Goal: Information Seeking & Learning: Learn about a topic

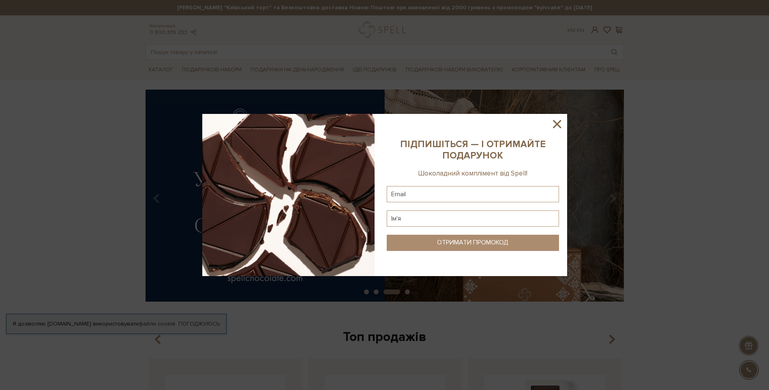
click at [559, 121] on icon at bounding box center [557, 124] width 14 height 14
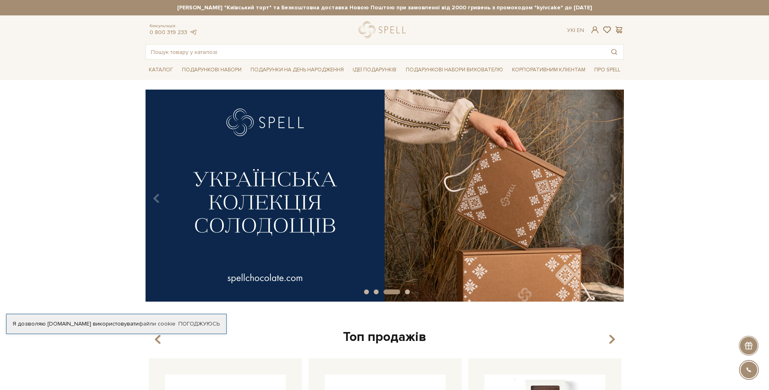
click at [443, 211] on img at bounding box center [385, 196] width 479 height 212
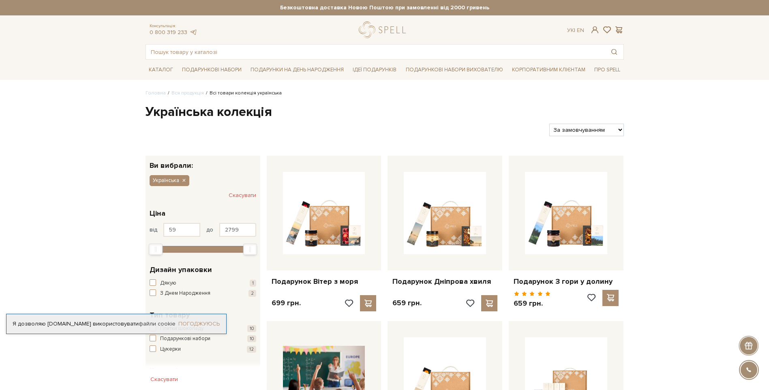
click at [181, 327] on link "Погоджуюсь" at bounding box center [198, 323] width 41 height 7
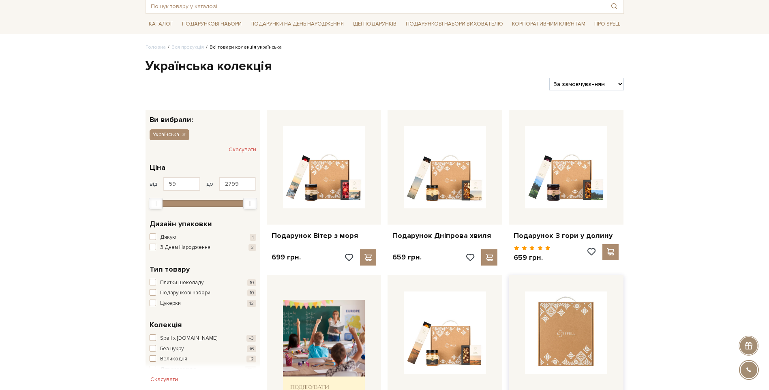
scroll to position [81, 0]
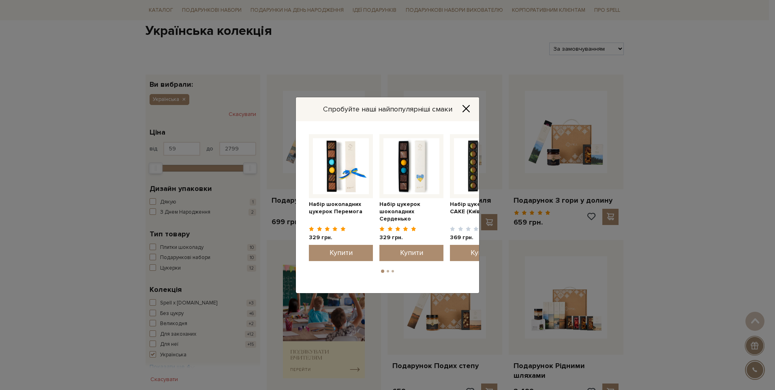
click at [466, 109] on icon "Close" at bounding box center [466, 108] width 6 height 6
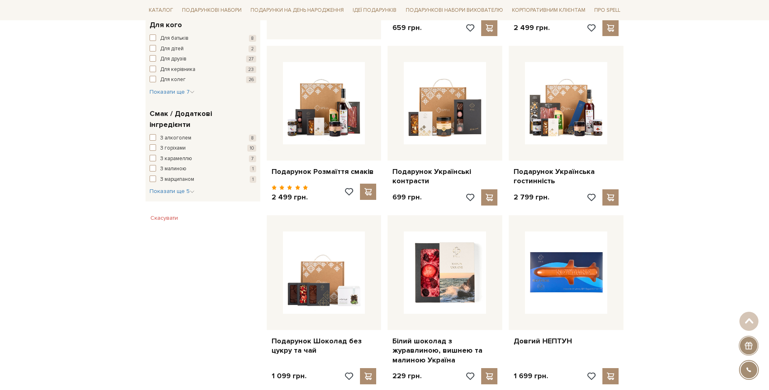
scroll to position [446, 0]
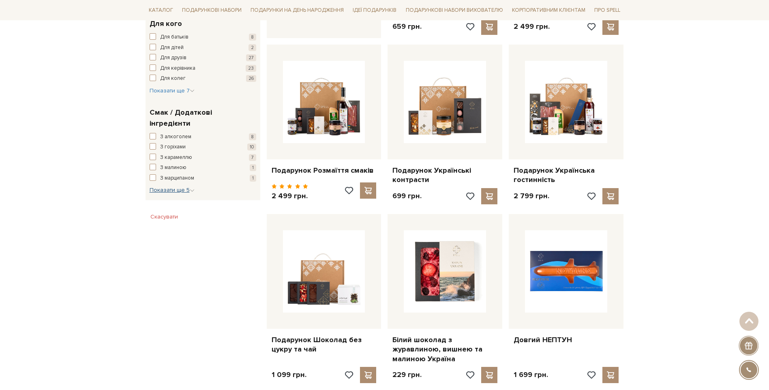
click at [177, 187] on span "Показати ще 5" at bounding box center [172, 190] width 45 height 7
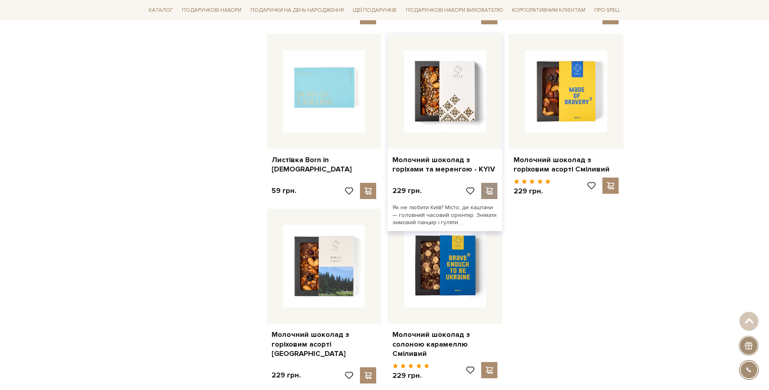
scroll to position [973, 0]
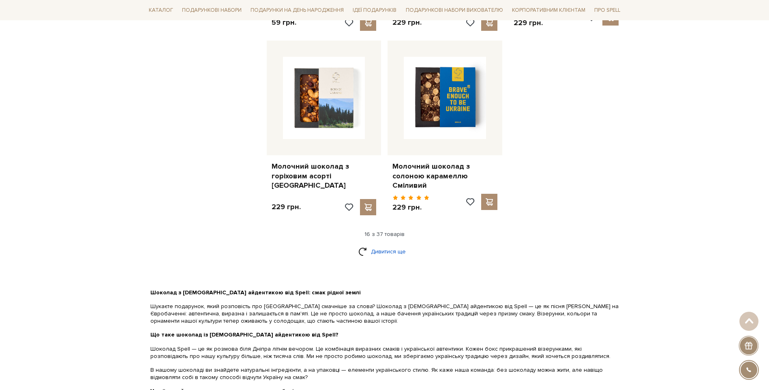
click at [390, 245] on link "Дивитися ще" at bounding box center [385, 252] width 53 height 14
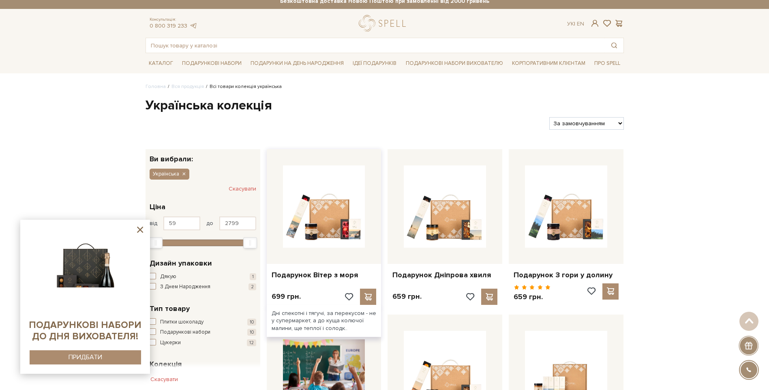
scroll to position [0, 0]
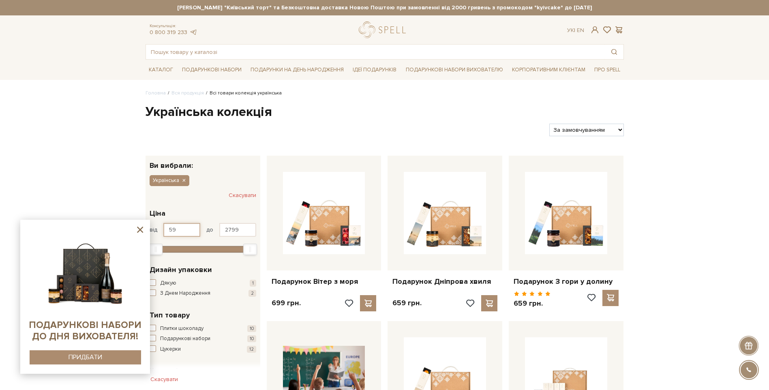
drag, startPoint x: 194, startPoint y: 230, endPoint x: 155, endPoint y: 230, distance: 39.7
click at [155, 230] on div "від 59 до 2799" at bounding box center [203, 230] width 107 height 14
type input "1000"
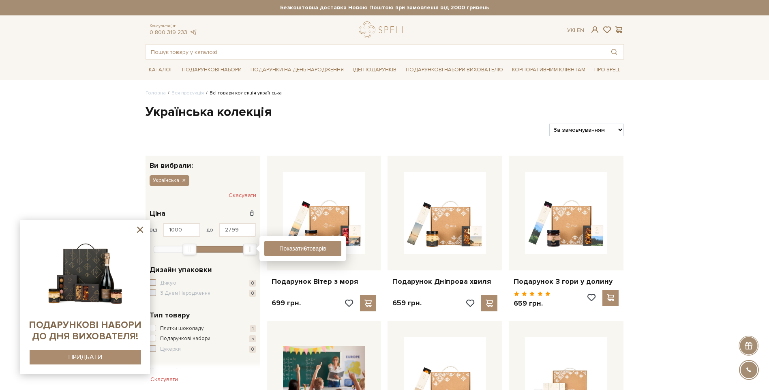
drag, startPoint x: 144, startPoint y: 228, endPoint x: 148, endPoint y: 241, distance: 13.9
click at [143, 228] on icon at bounding box center [140, 230] width 10 height 10
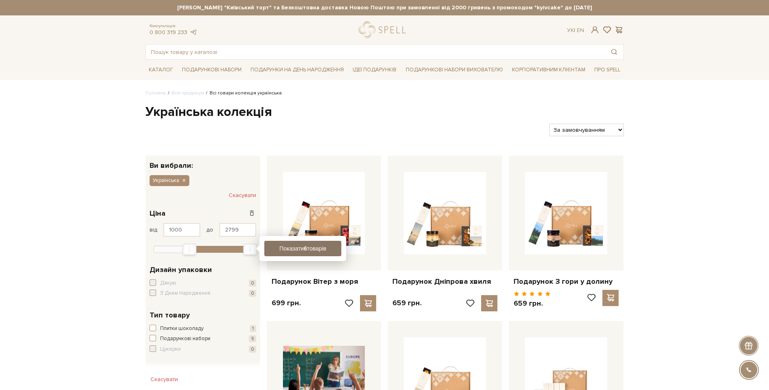
click at [314, 249] on button "Показати 6 товарів" at bounding box center [302, 248] width 77 height 15
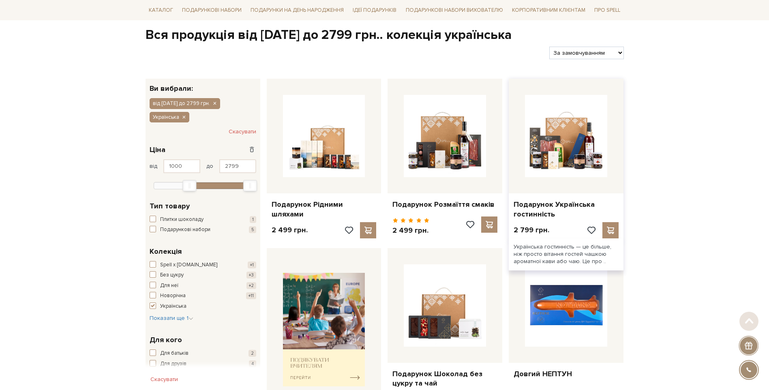
scroll to position [81, 0]
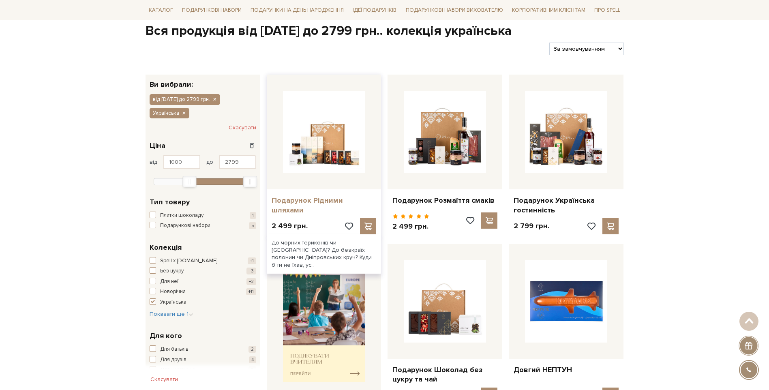
click at [321, 203] on link "Подарунок Рідними шляхами" at bounding box center [324, 205] width 105 height 19
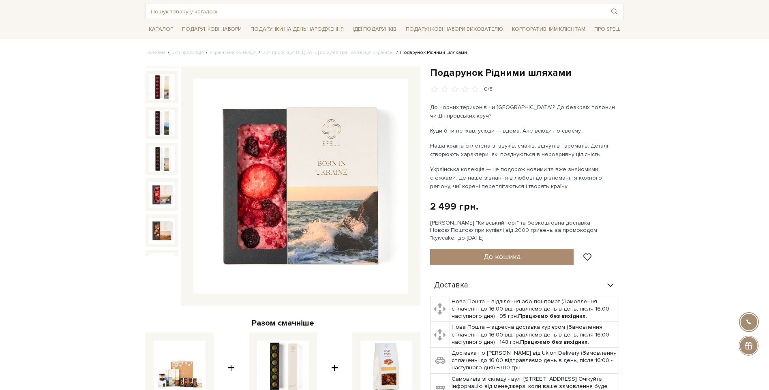
scroll to position [122, 0]
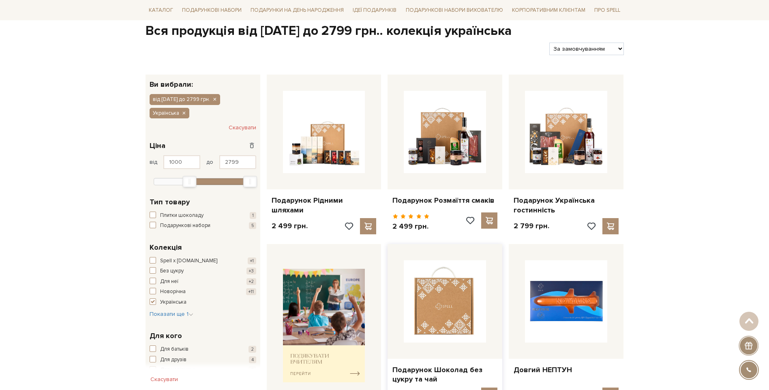
scroll to position [122, 0]
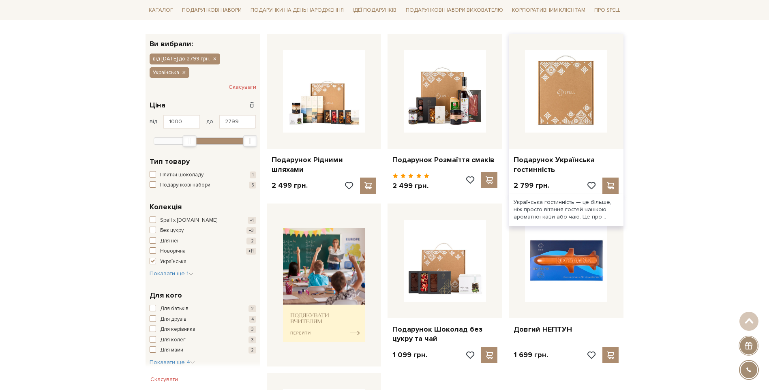
click at [543, 117] on img at bounding box center [566, 91] width 82 height 82
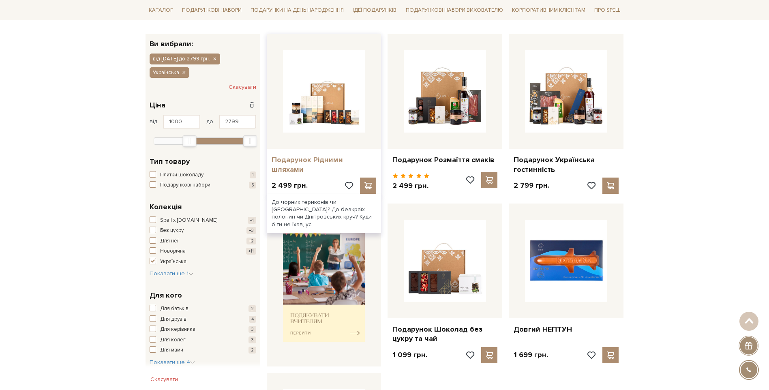
click at [338, 162] on link "Подарунок Рідними шляхами" at bounding box center [324, 164] width 105 height 19
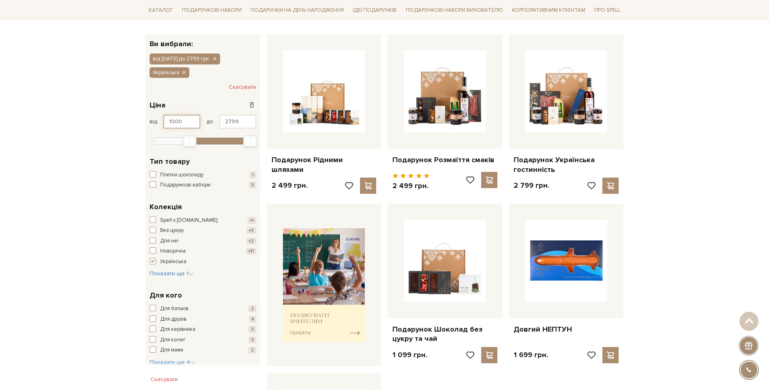
click at [180, 124] on input "1000" at bounding box center [181, 122] width 37 height 14
drag, startPoint x: 185, startPoint y: 123, endPoint x: 160, endPoint y: 120, distance: 25.4
click at [160, 120] on div "від 1000 до 2799" at bounding box center [203, 122] width 107 height 14
type input "800"
click at [196, 125] on input "800" at bounding box center [181, 122] width 37 height 14
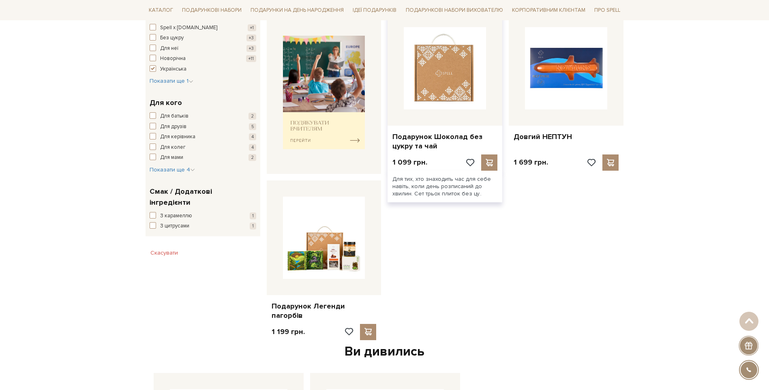
scroll to position [324, 0]
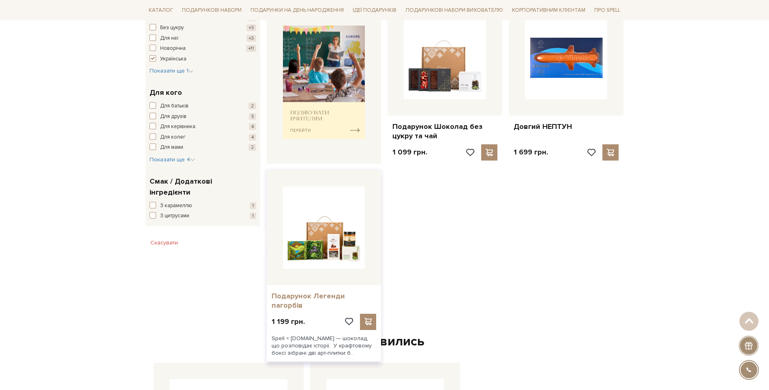
click at [340, 298] on link "Подарунок Легенди пагорбів" at bounding box center [324, 301] width 105 height 19
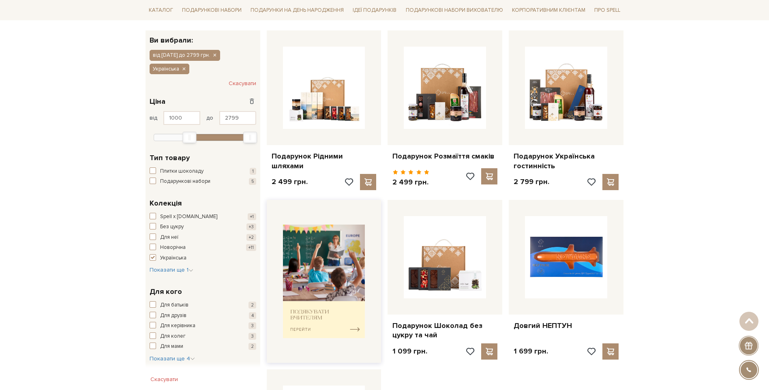
scroll to position [80, 0]
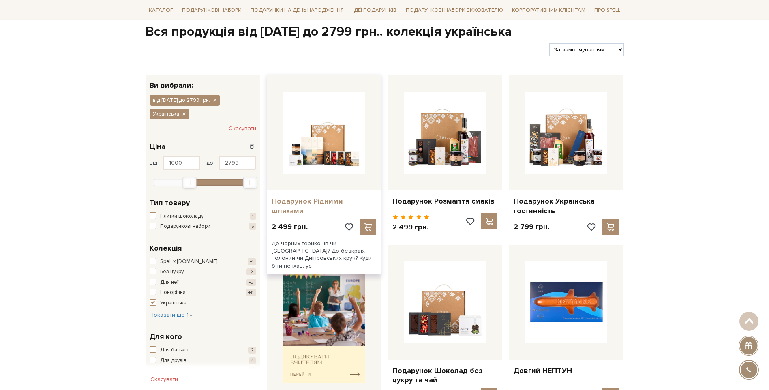
click at [329, 204] on link "Подарунок Рідними шляхами" at bounding box center [324, 206] width 105 height 19
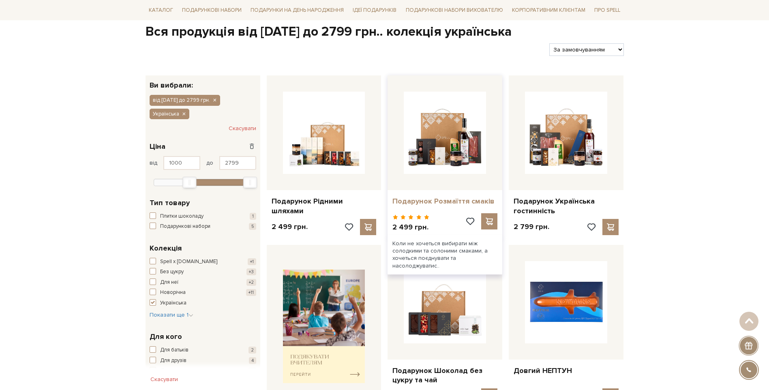
click at [435, 204] on link "Подарунок Розмаїття смаків" at bounding box center [445, 201] width 105 height 9
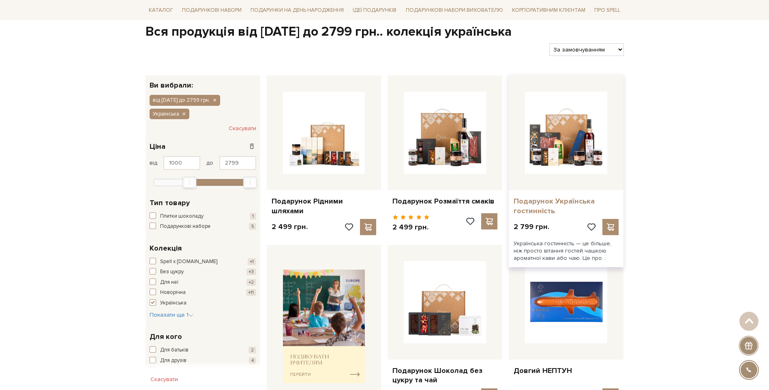
click at [553, 207] on link "Подарунок Українська гостинність" at bounding box center [566, 206] width 105 height 19
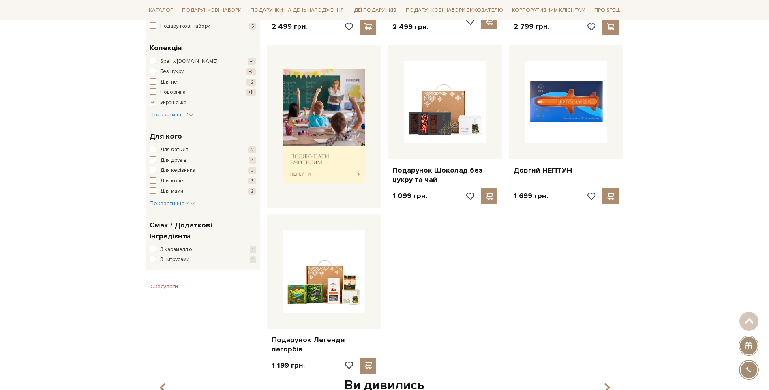
scroll to position [283, 0]
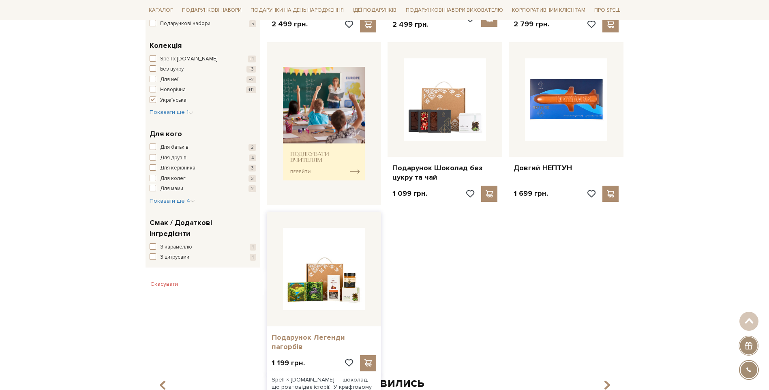
click at [344, 336] on link "Подарунок Легенди пагорбів" at bounding box center [324, 342] width 105 height 19
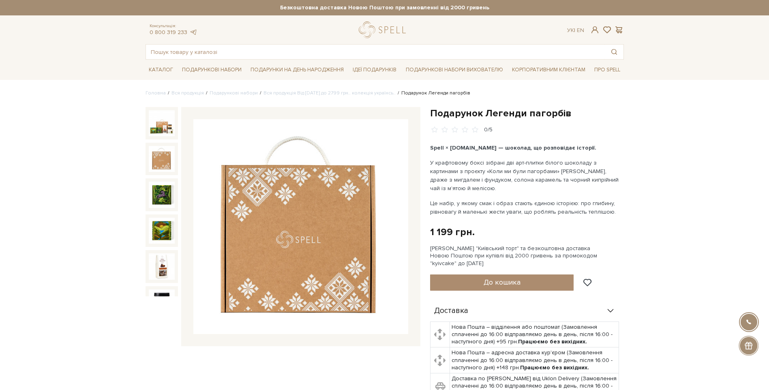
click at [164, 158] on img at bounding box center [162, 159] width 26 height 26
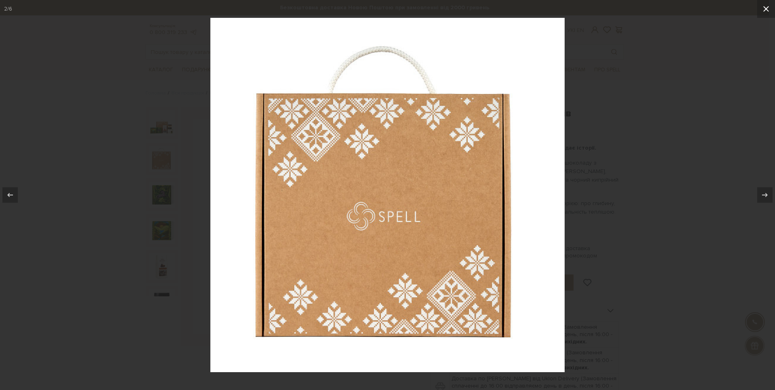
click at [764, 10] on icon at bounding box center [767, 9] width 10 height 10
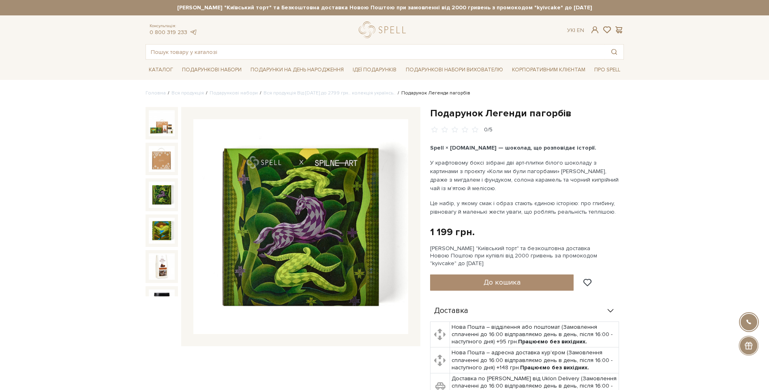
click at [152, 193] on img at bounding box center [162, 195] width 26 height 26
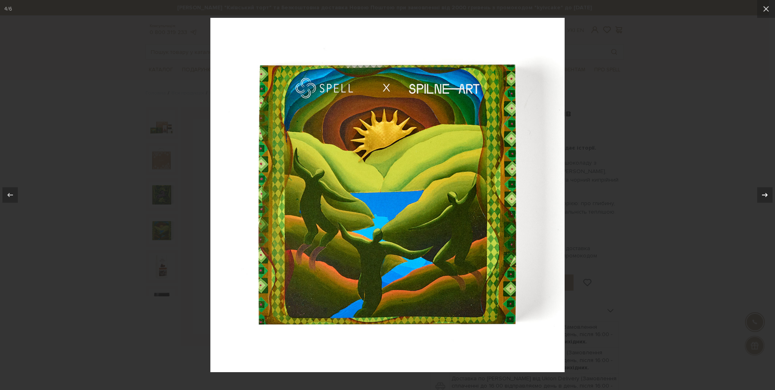
click at [762, 194] on icon at bounding box center [765, 195] width 10 height 10
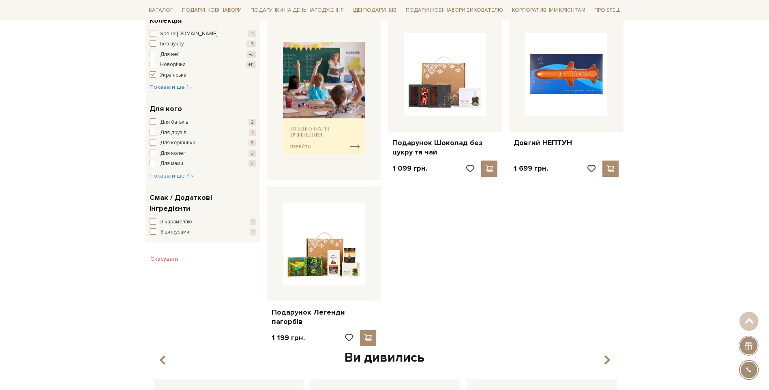
scroll to position [323, 0]
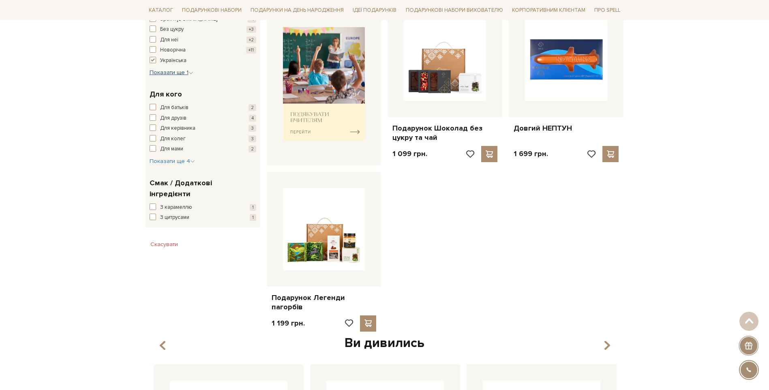
click at [169, 75] on span "Показати ще 1" at bounding box center [172, 72] width 44 height 7
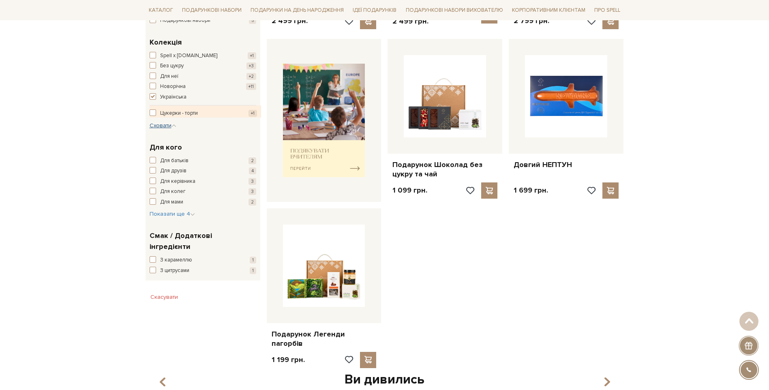
scroll to position [242, 0]
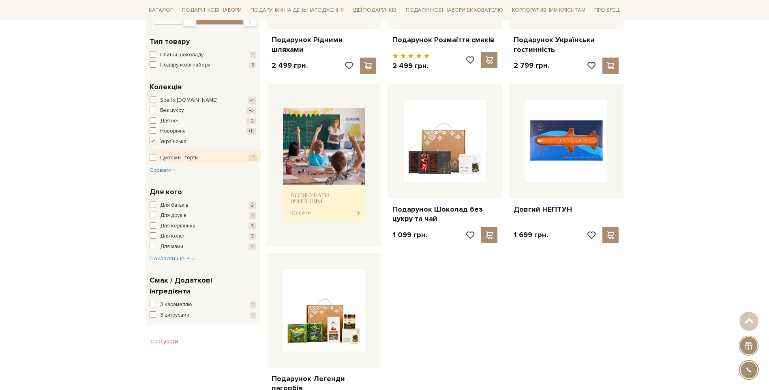
click at [168, 140] on span "Українська" at bounding box center [173, 142] width 26 height 8
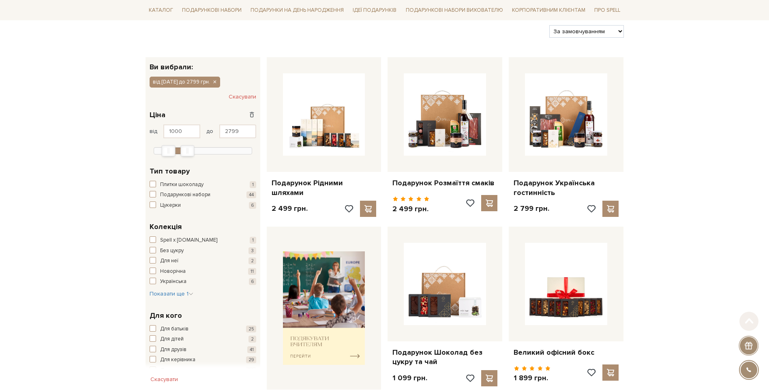
scroll to position [122, 0]
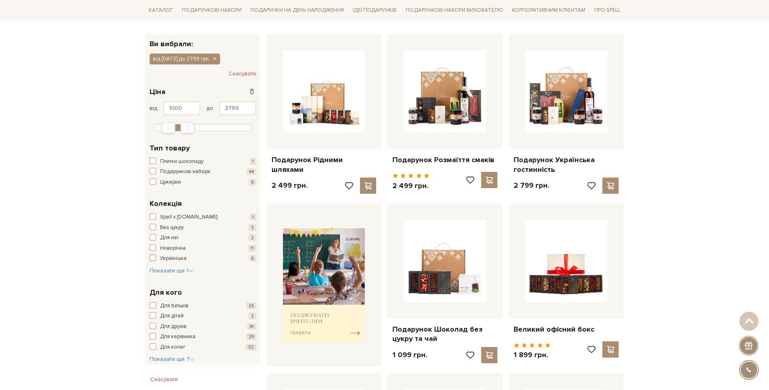
click at [152, 257] on span "button" at bounding box center [153, 258] width 6 height 6
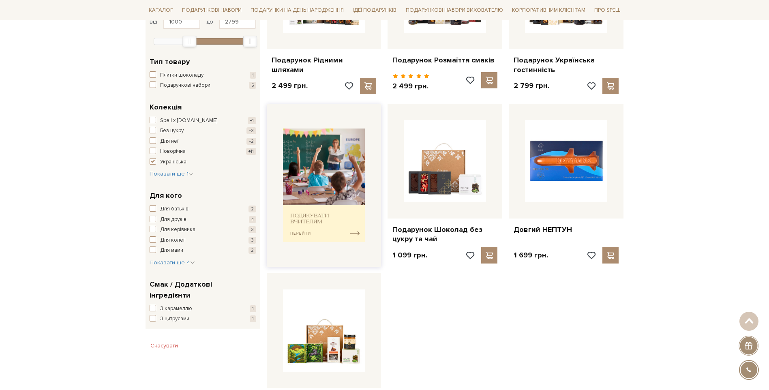
scroll to position [243, 0]
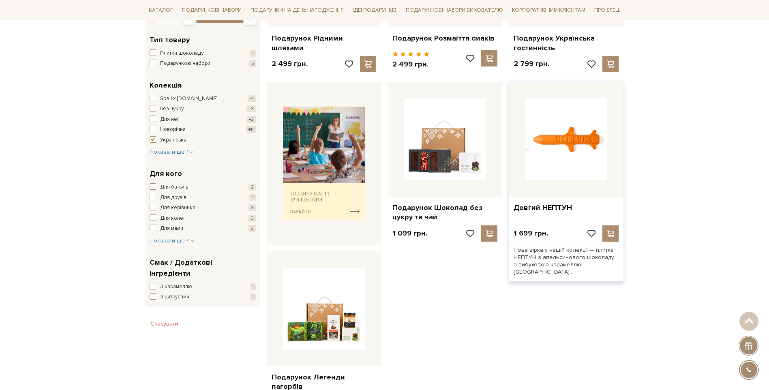
click at [572, 153] on img at bounding box center [566, 139] width 82 height 82
click at [565, 154] on img at bounding box center [566, 139] width 82 height 82
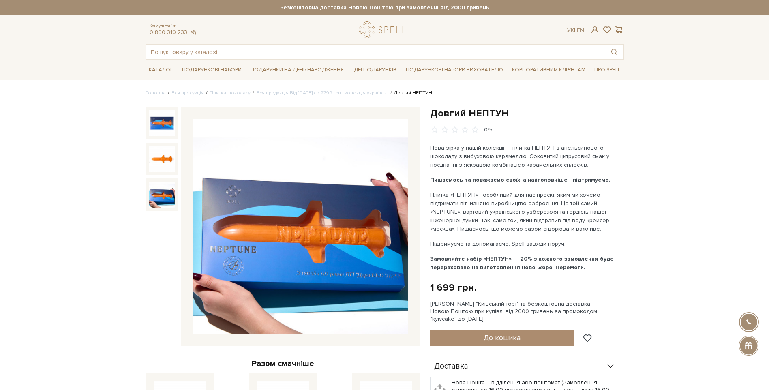
click at [167, 192] on img at bounding box center [162, 195] width 26 height 26
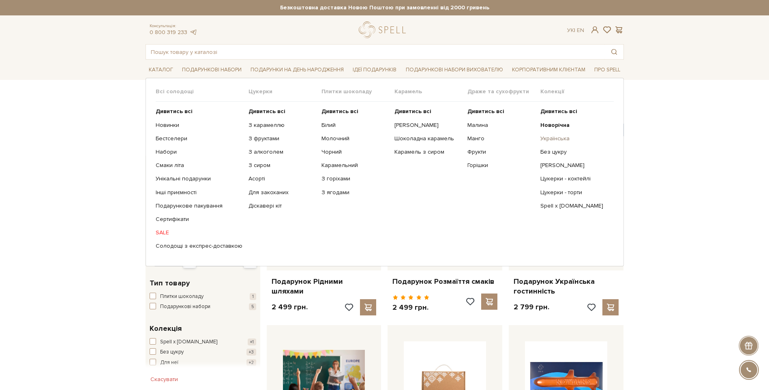
click at [543, 137] on link "Українська" at bounding box center [574, 138] width 67 height 7
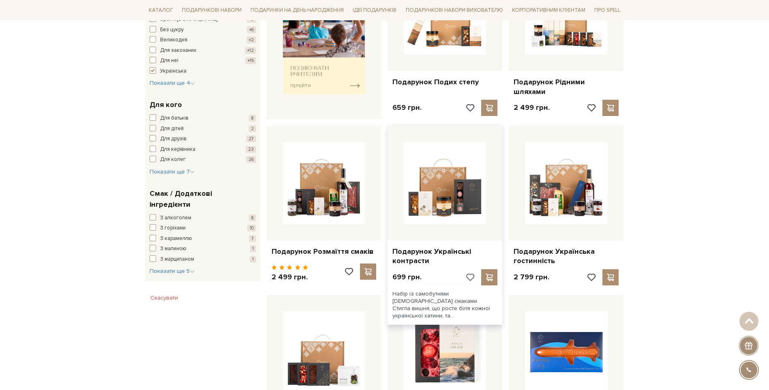
scroll to position [406, 0]
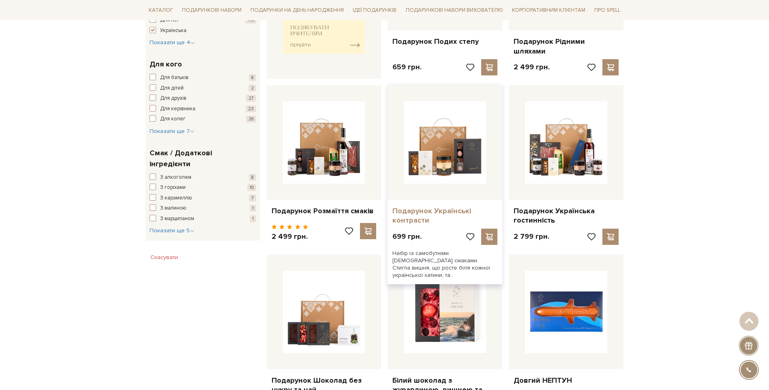
click at [441, 207] on link "Подарунок Українські контрасти" at bounding box center [445, 215] width 105 height 19
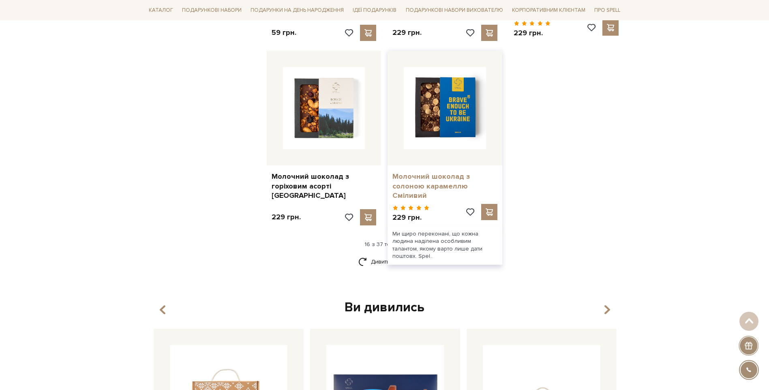
scroll to position [973, 0]
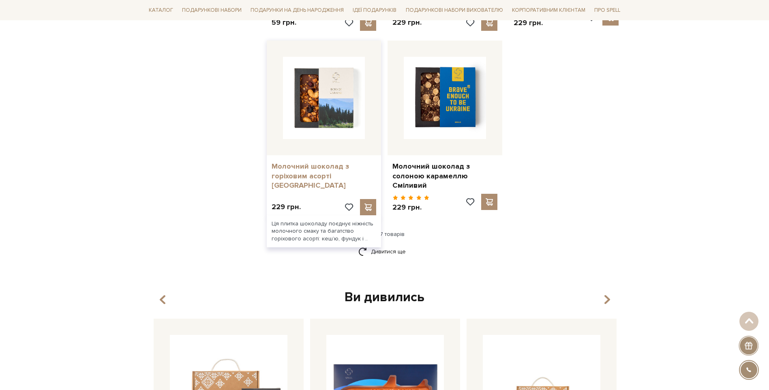
click at [327, 162] on link "Молочний шоколад з горіховим асорті [GEOGRAPHIC_DATA]" at bounding box center [324, 176] width 105 height 28
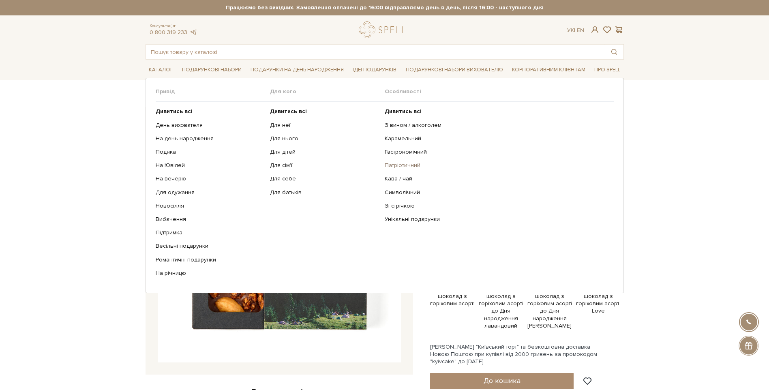
click at [408, 165] on link "Патріотичний" at bounding box center [496, 165] width 223 height 7
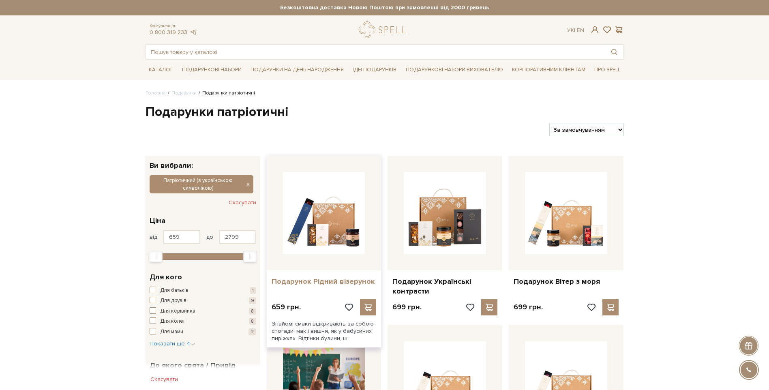
click at [329, 281] on link "Подарунок Рідний візерунок" at bounding box center [324, 281] width 105 height 9
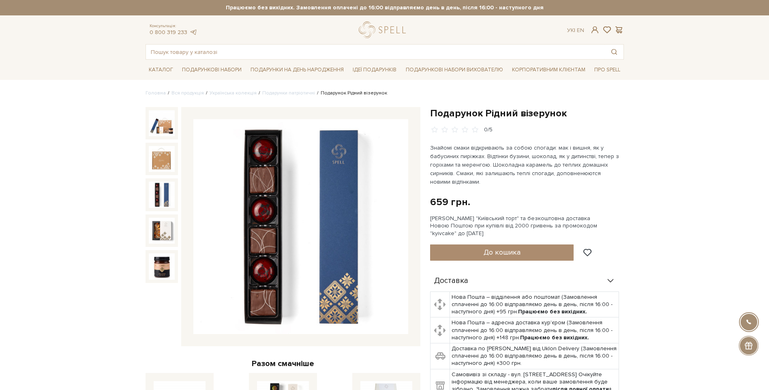
click at [172, 189] on img at bounding box center [162, 195] width 26 height 26
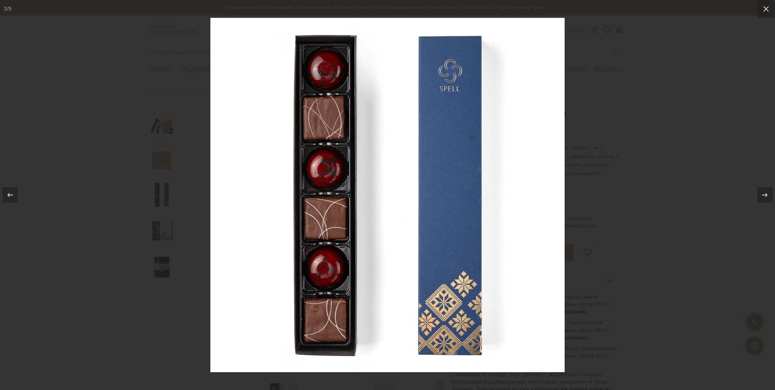
click at [767, 165] on div at bounding box center [387, 195] width 775 height 390
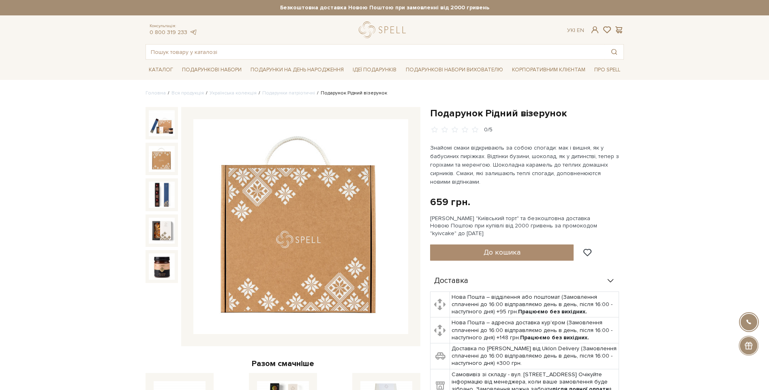
click at [165, 171] on img at bounding box center [162, 159] width 26 height 26
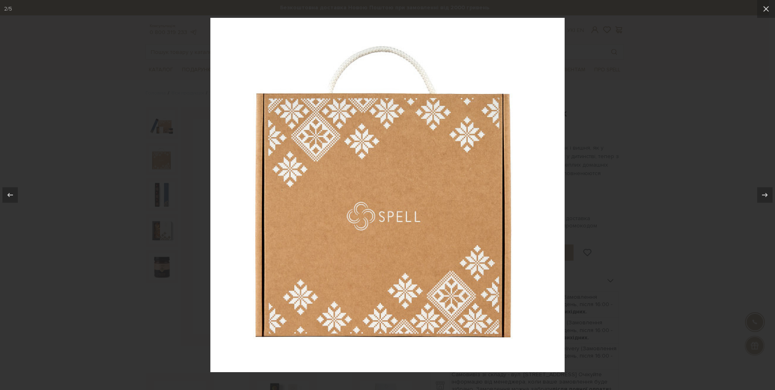
click at [172, 130] on div at bounding box center [387, 195] width 775 height 390
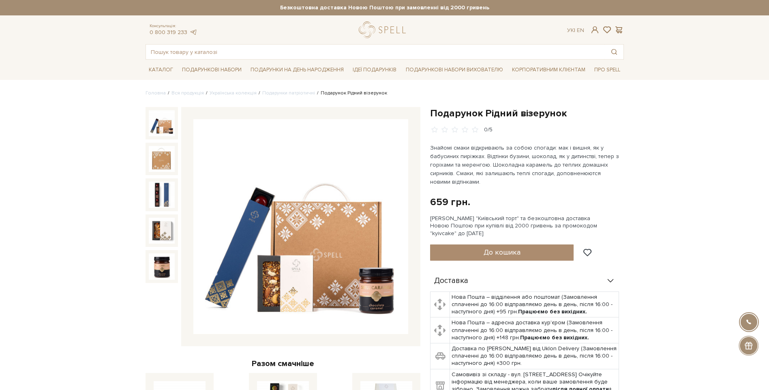
click at [172, 130] on img at bounding box center [162, 123] width 26 height 26
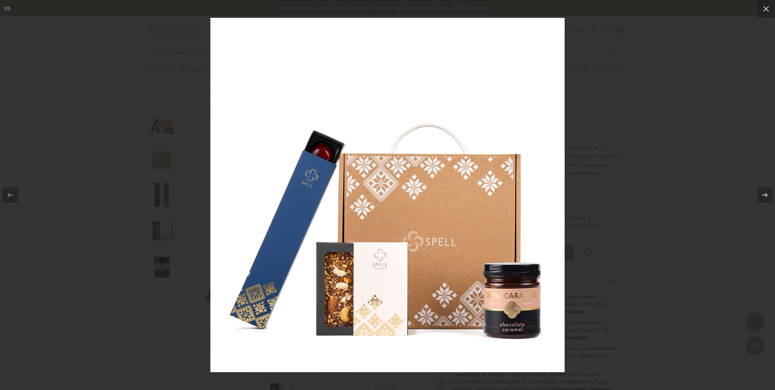
click at [148, 321] on div at bounding box center [387, 195] width 775 height 390
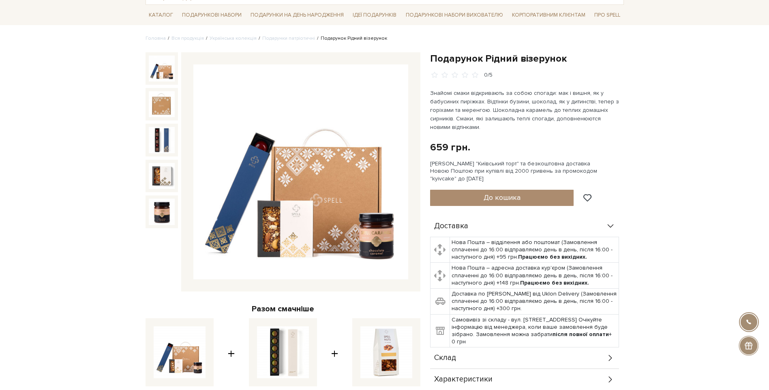
scroll to position [41, 0]
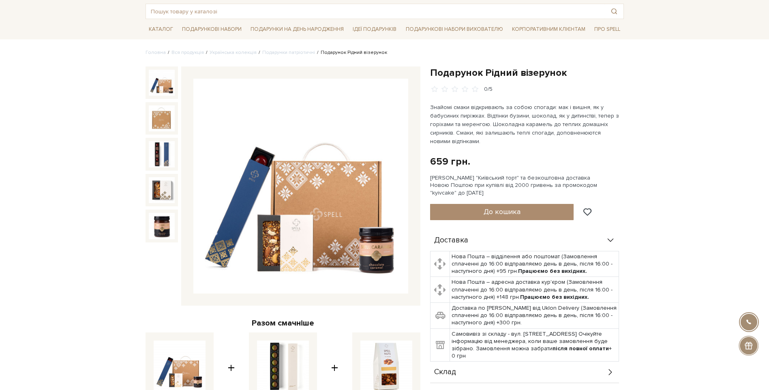
click at [380, 245] on img at bounding box center [300, 186] width 215 height 215
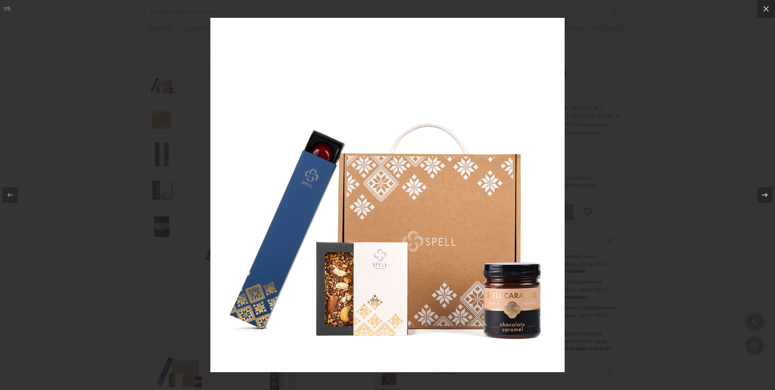
click at [665, 285] on div at bounding box center [387, 195] width 775 height 390
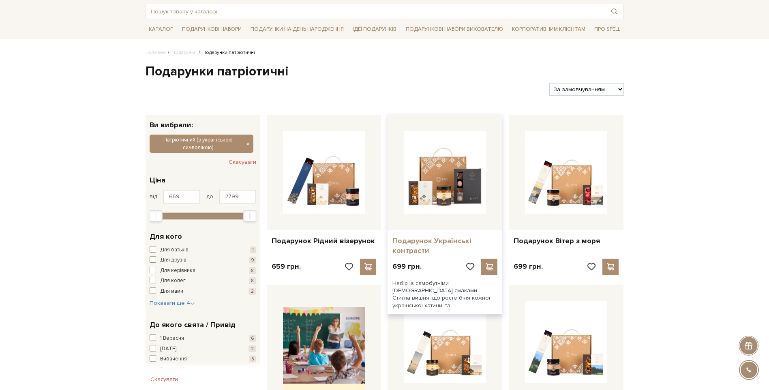
click at [427, 241] on link "Подарунок Українські контрасти" at bounding box center [445, 245] width 105 height 19
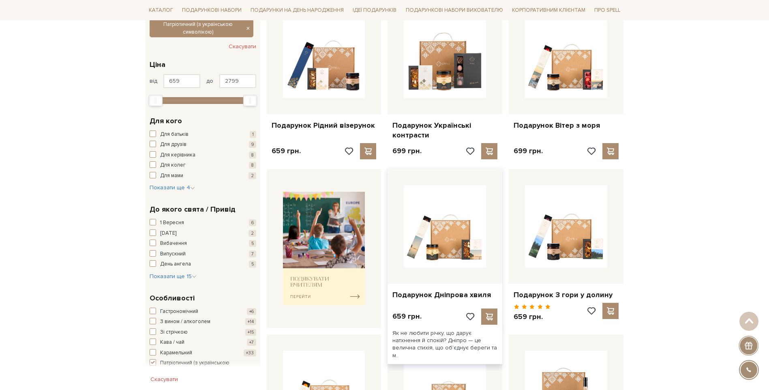
scroll to position [162, 0]
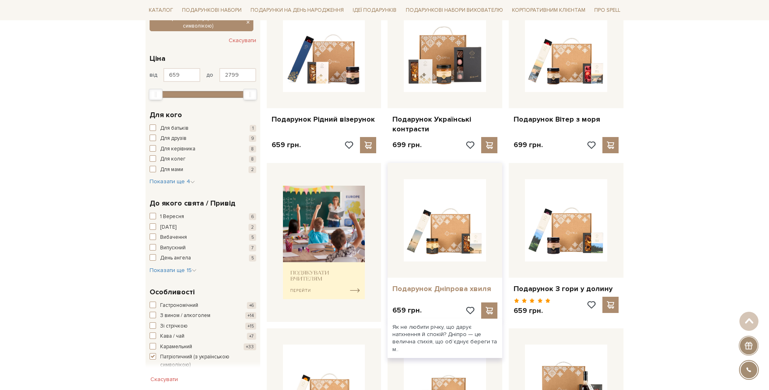
click at [450, 291] on link "Подарунок Дніпрова хвиля" at bounding box center [445, 288] width 105 height 9
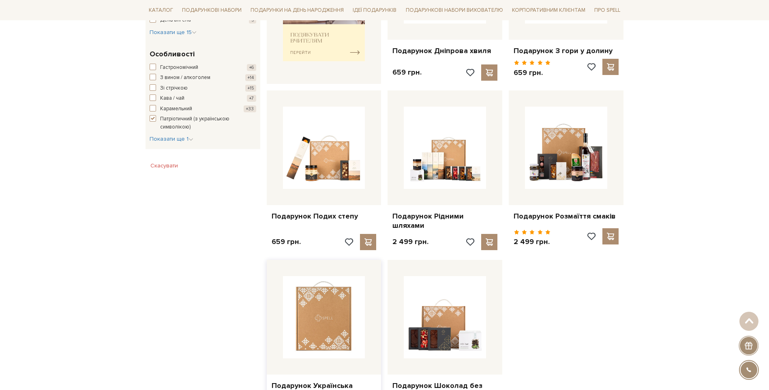
scroll to position [441, 0]
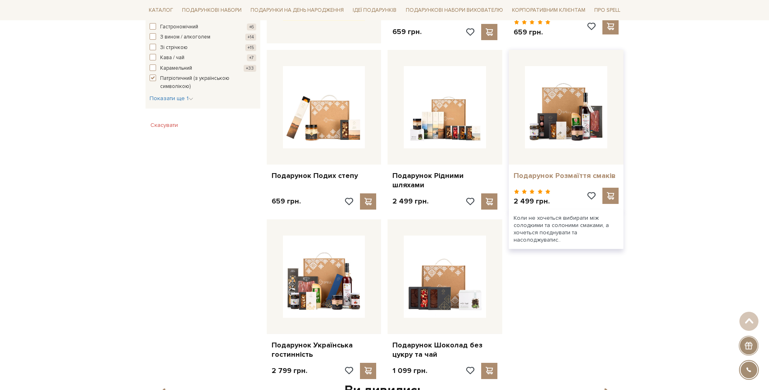
click at [571, 174] on link "Подарунок Розмаїття смаків" at bounding box center [566, 175] width 105 height 9
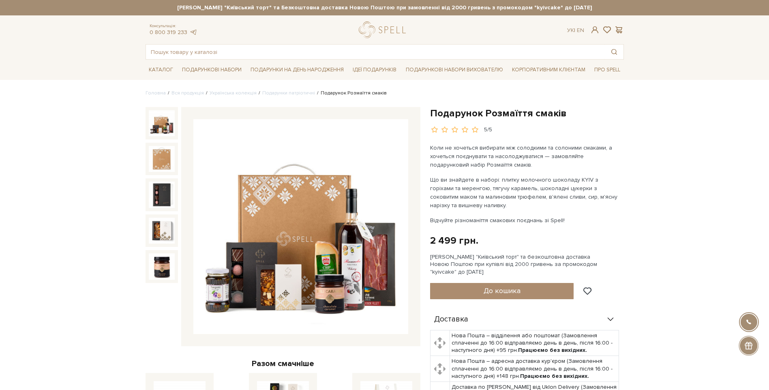
click at [157, 112] on img at bounding box center [162, 123] width 26 height 26
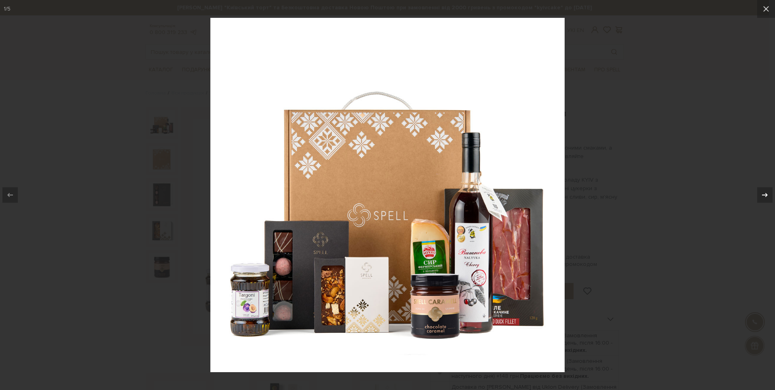
click at [755, 202] on button at bounding box center [761, 195] width 28 height 41
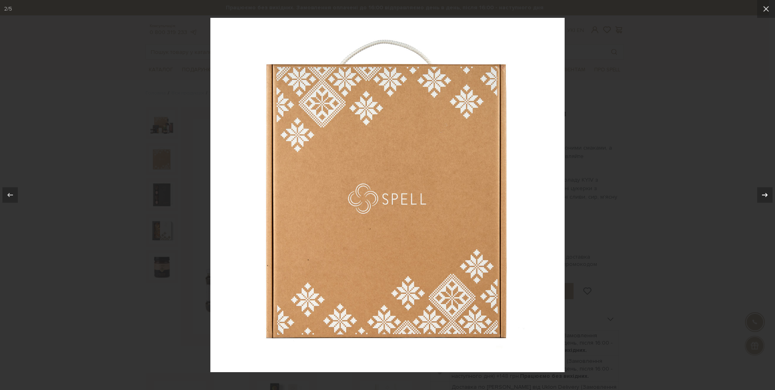
click at [755, 202] on button at bounding box center [761, 195] width 28 height 41
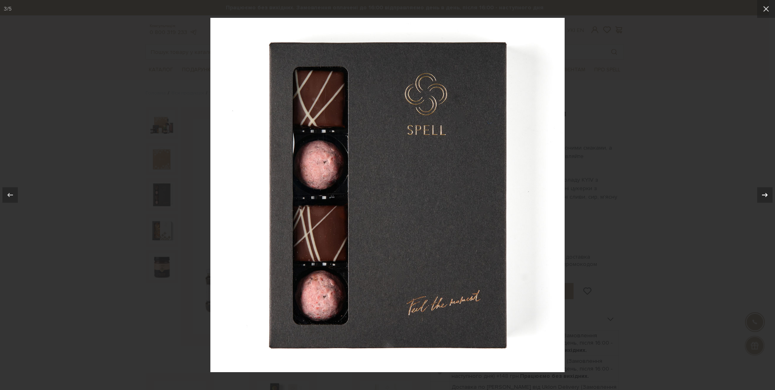
click at [757, 200] on button at bounding box center [761, 195] width 28 height 41
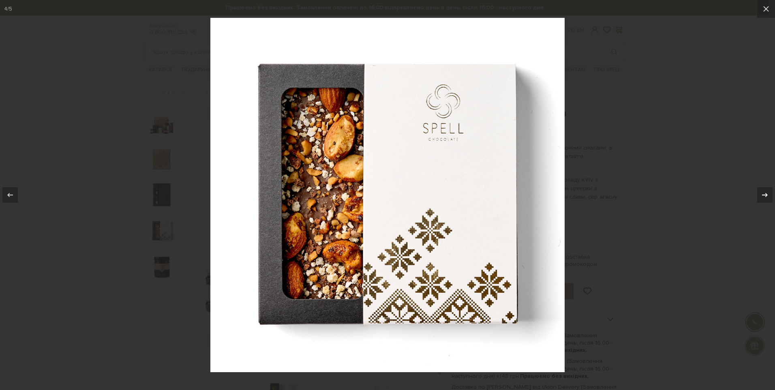
click at [757, 200] on button at bounding box center [761, 195] width 28 height 41
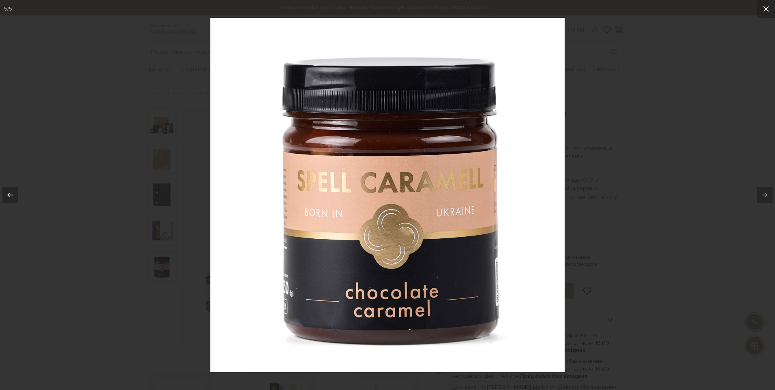
click at [765, 9] on icon at bounding box center [767, 9] width 10 height 10
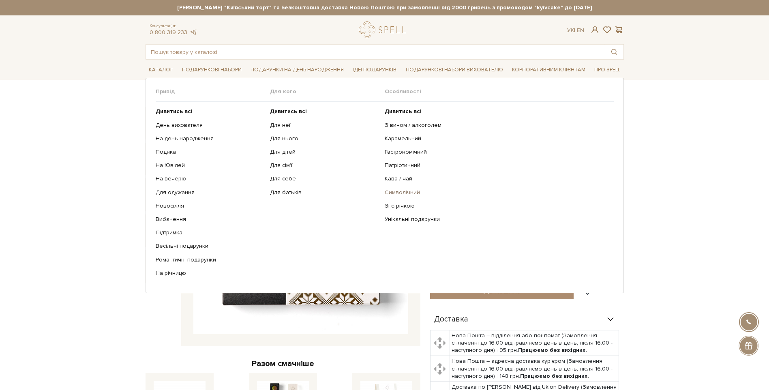
click at [401, 194] on link "Символічний" at bounding box center [496, 192] width 223 height 7
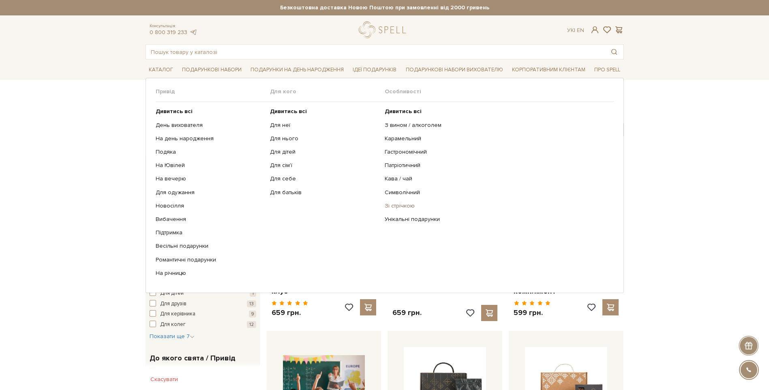
click at [403, 202] on link "Зі стрічкою" at bounding box center [496, 205] width 223 height 7
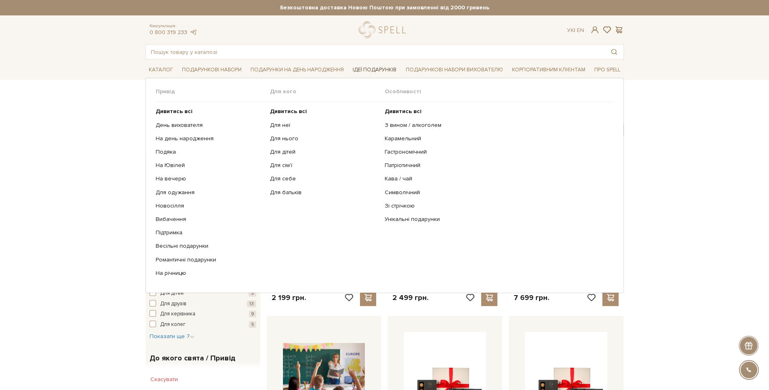
click at [370, 67] on link "Ідеї подарунків" at bounding box center [375, 70] width 50 height 13
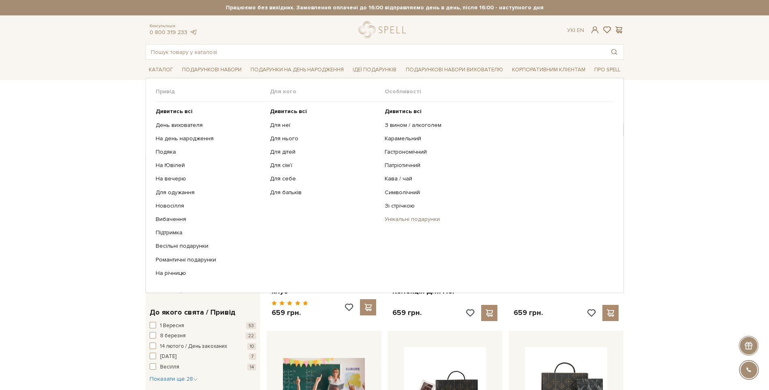
click at [429, 222] on link "Унікальні подарунки" at bounding box center [496, 219] width 223 height 7
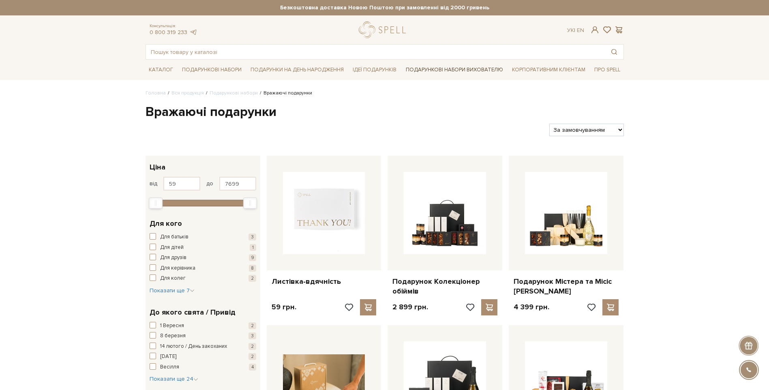
click at [422, 65] on link "Подарункові набори вихователю" at bounding box center [455, 70] width 104 height 14
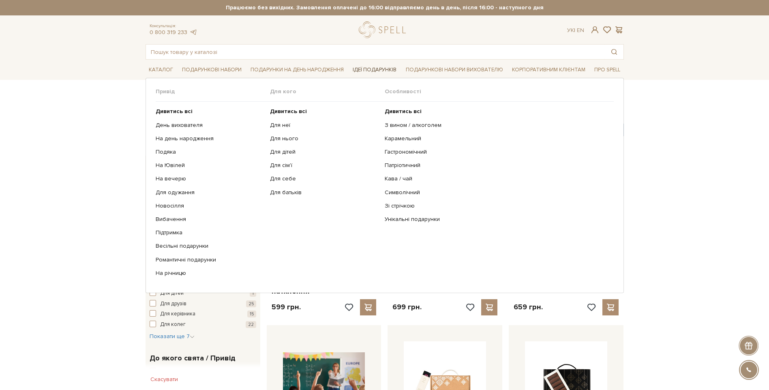
click at [378, 70] on link "Ідеї подарунків" at bounding box center [375, 70] width 50 height 13
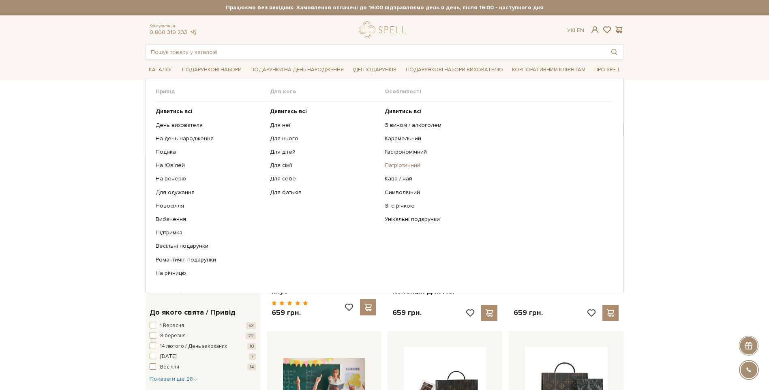
click at [402, 163] on link "Патріотичний" at bounding box center [496, 165] width 223 height 7
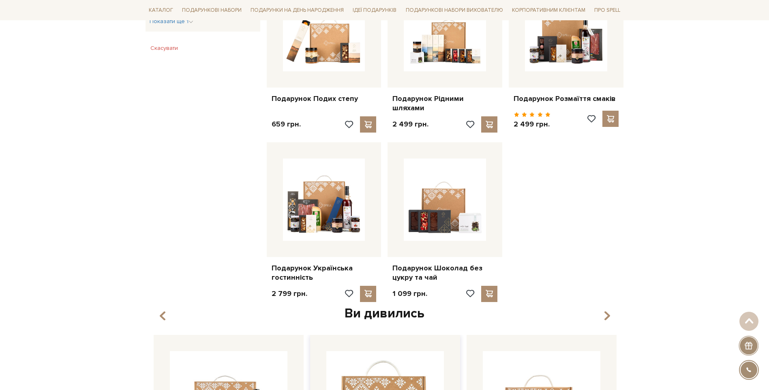
scroll to position [527, 0]
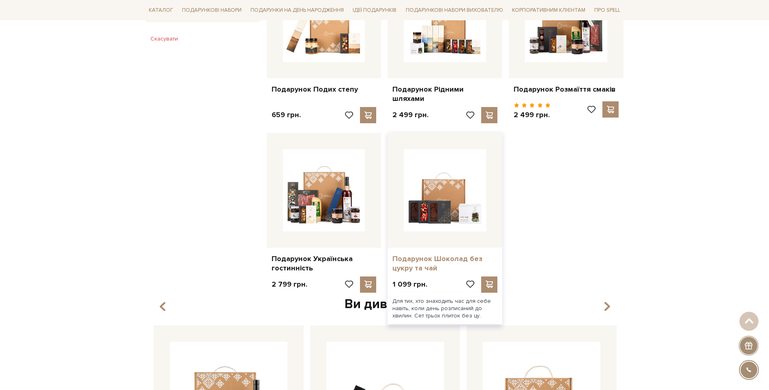
click at [425, 256] on link "Подарунок Шоколад без цукру та чай" at bounding box center [445, 263] width 105 height 19
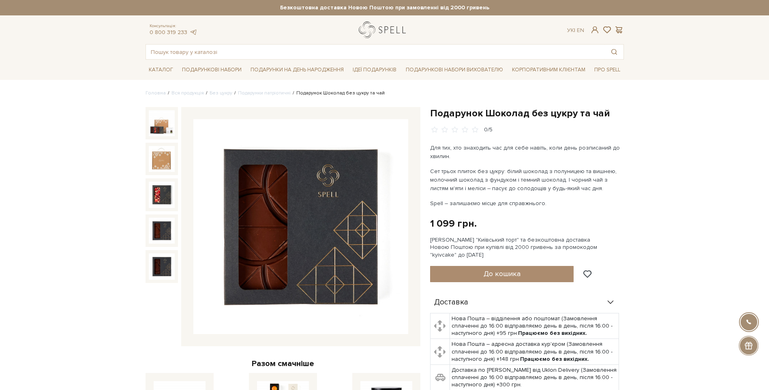
click at [397, 31] on link "logo" at bounding box center [384, 29] width 51 height 17
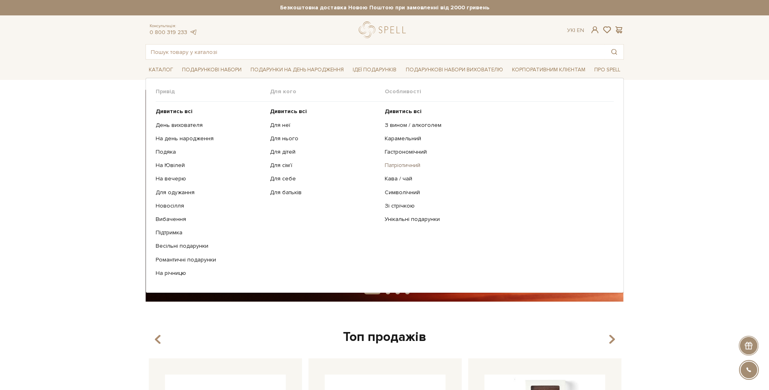
click at [401, 162] on link "Патріотичний" at bounding box center [496, 165] width 223 height 7
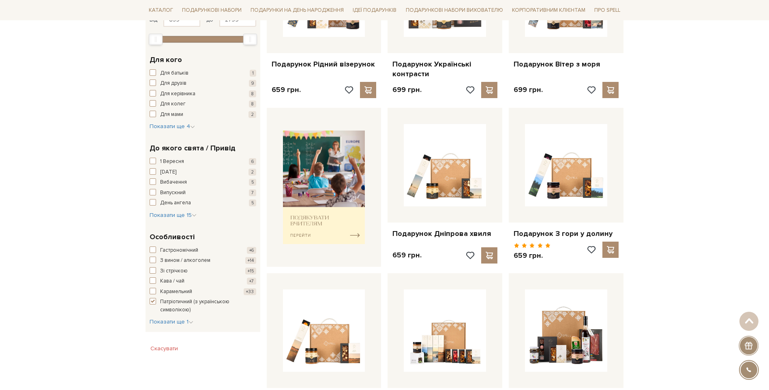
scroll to position [203, 0]
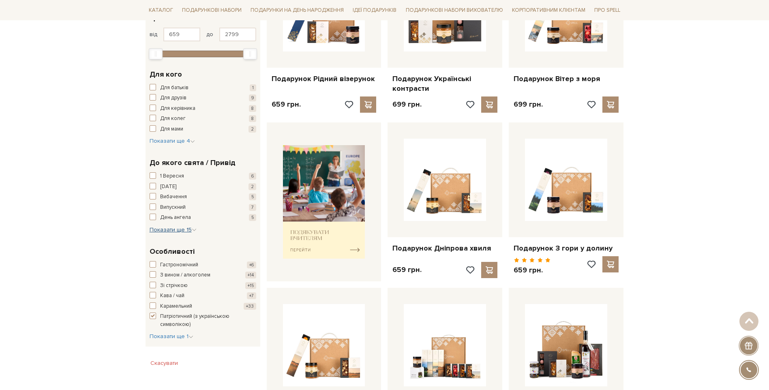
click at [172, 228] on span "Показати ще 15" at bounding box center [173, 229] width 47 height 7
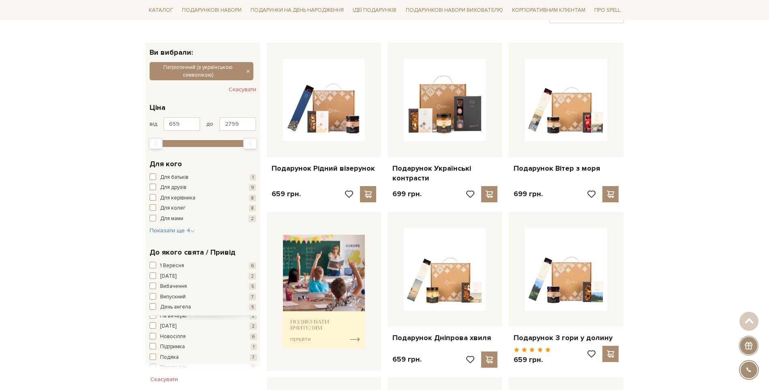
scroll to position [0, 0]
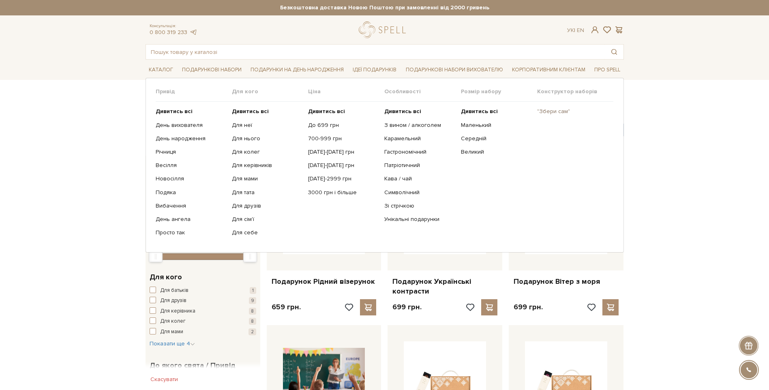
click at [545, 112] on link ""Збери сам"" at bounding box center [572, 111] width 70 height 7
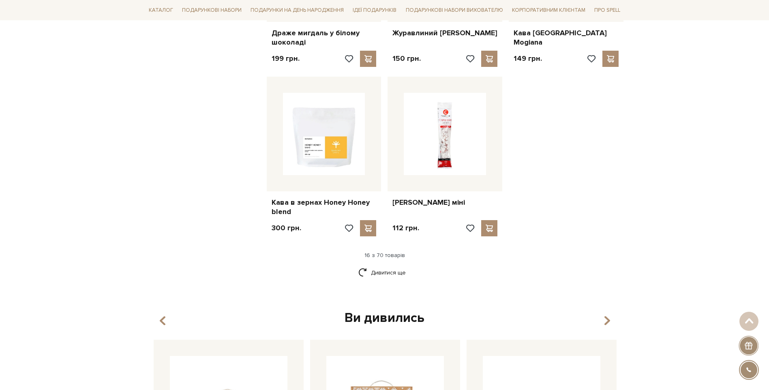
scroll to position [1055, 0]
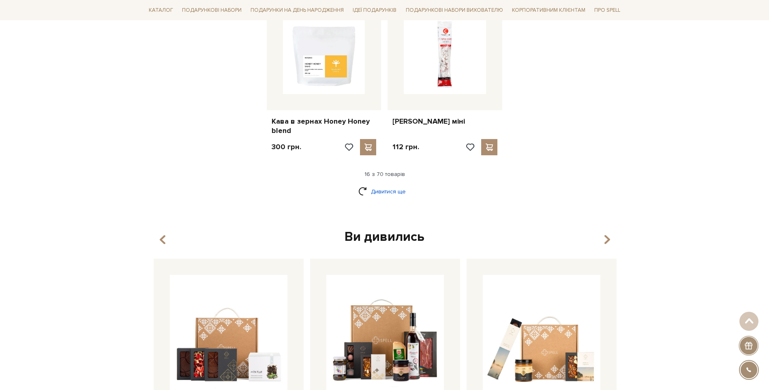
click at [381, 185] on link "Дивитися ще" at bounding box center [385, 192] width 53 height 14
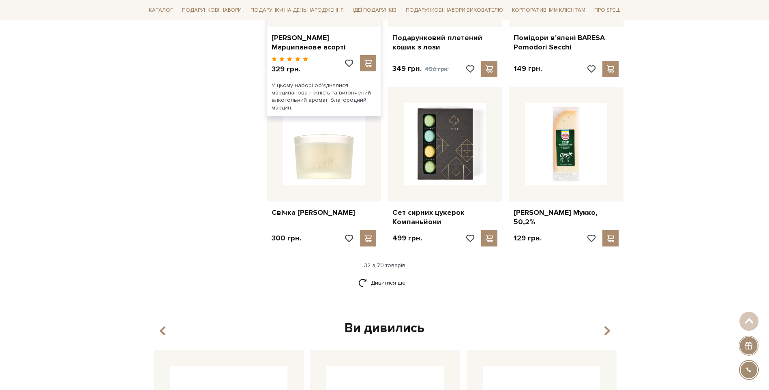
scroll to position [1866, 0]
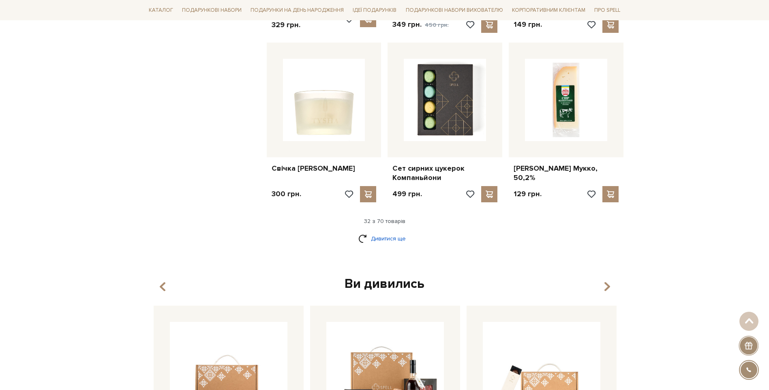
click at [388, 232] on link "Дивитися ще" at bounding box center [385, 239] width 53 height 14
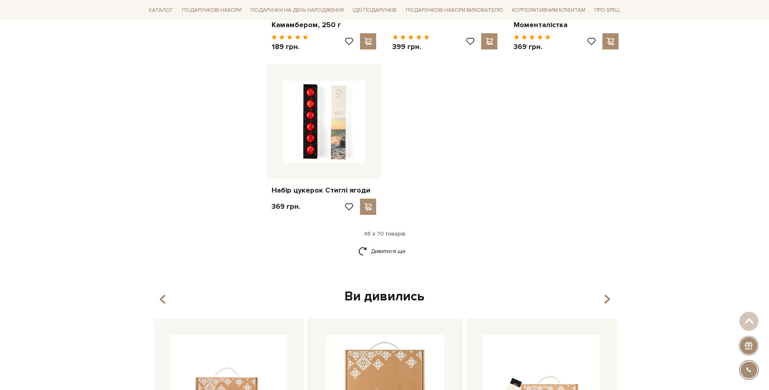
scroll to position [2920, 0]
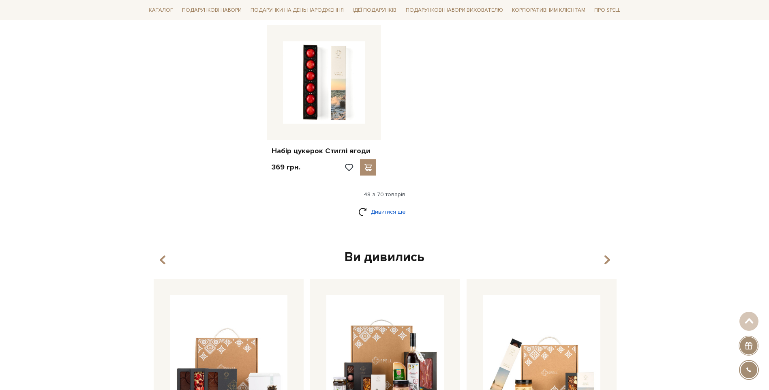
click at [376, 205] on link "Дивитися ще" at bounding box center [385, 212] width 53 height 14
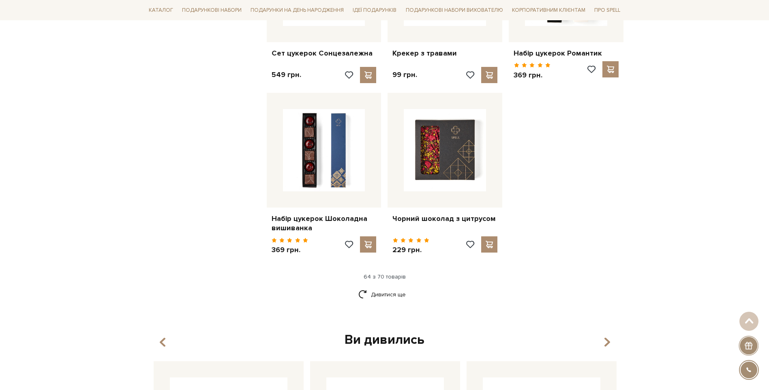
scroll to position [3731, 0]
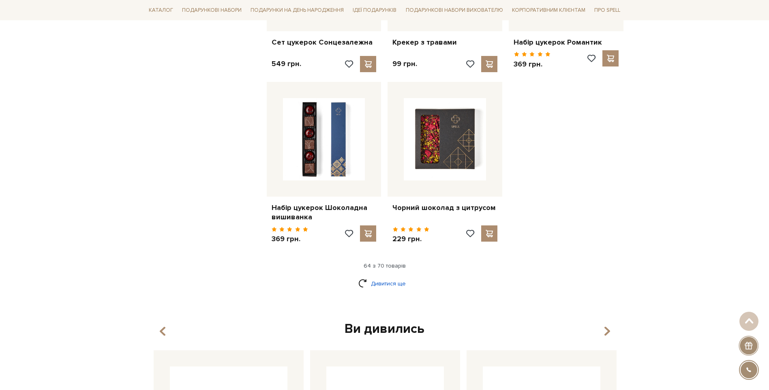
click at [378, 277] on link "Дивитися ще" at bounding box center [385, 284] width 53 height 14
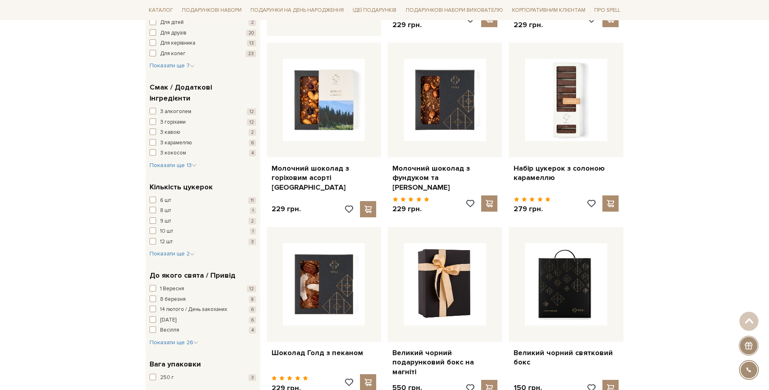
scroll to position [446, 0]
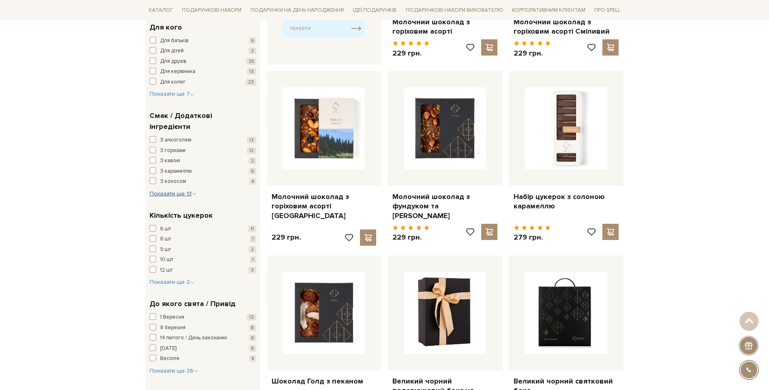
click at [183, 190] on span "Показати ще 13" at bounding box center [173, 193] width 47 height 7
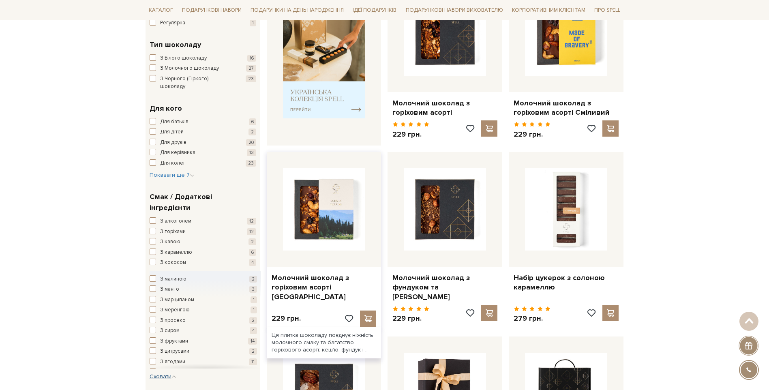
scroll to position [324, 0]
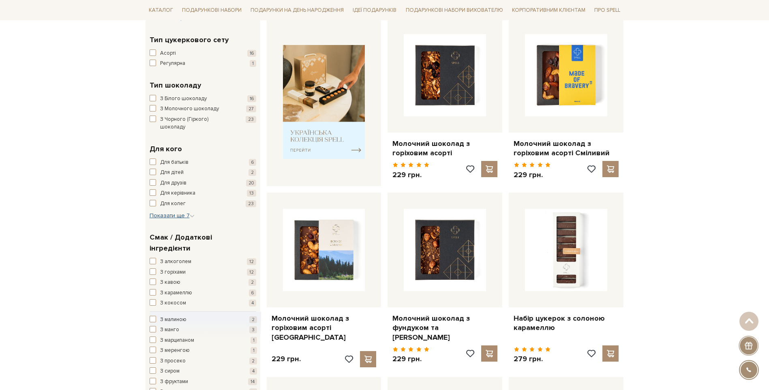
click at [162, 212] on span "Показати ще 7" at bounding box center [172, 215] width 45 height 7
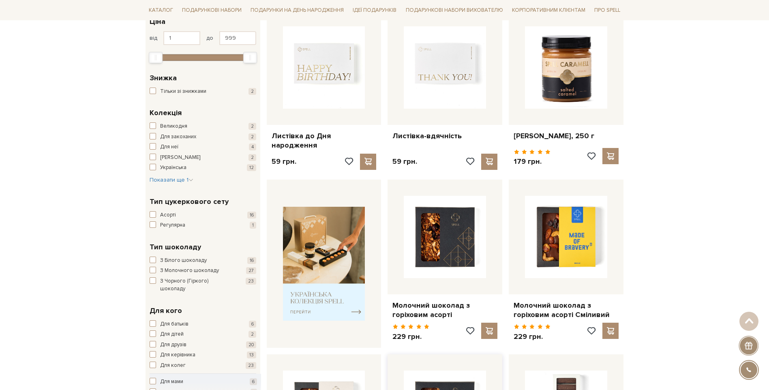
scroll to position [162, 0]
click at [324, 298] on img at bounding box center [324, 264] width 82 height 114
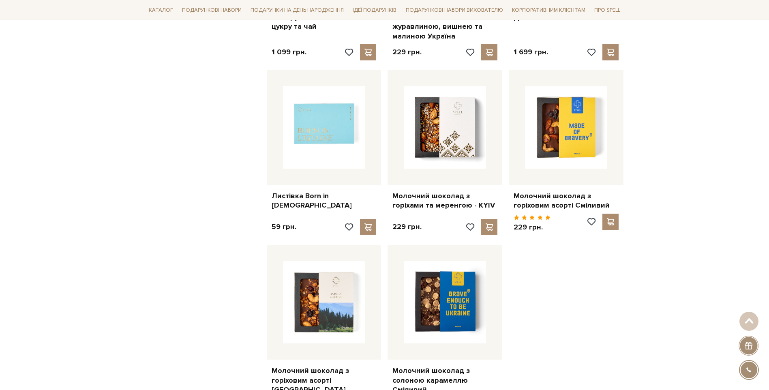
scroll to position [933, 0]
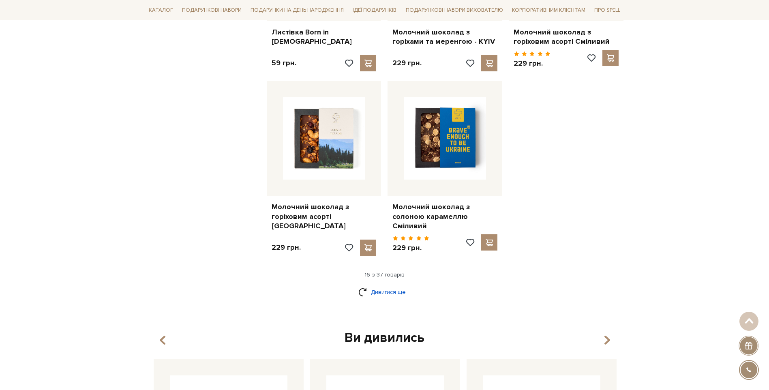
click at [391, 285] on link "Дивитися ще" at bounding box center [385, 292] width 53 height 14
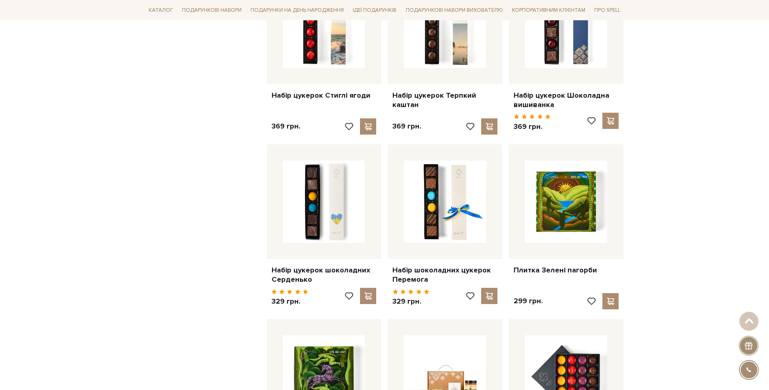
scroll to position [1825, 0]
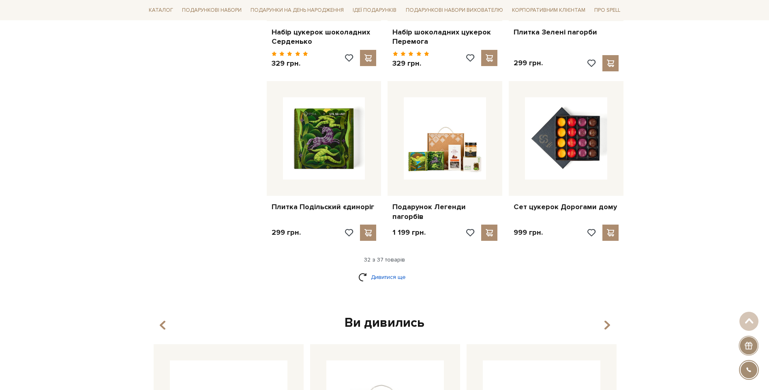
click at [371, 270] on link "Дивитися ще" at bounding box center [385, 277] width 53 height 14
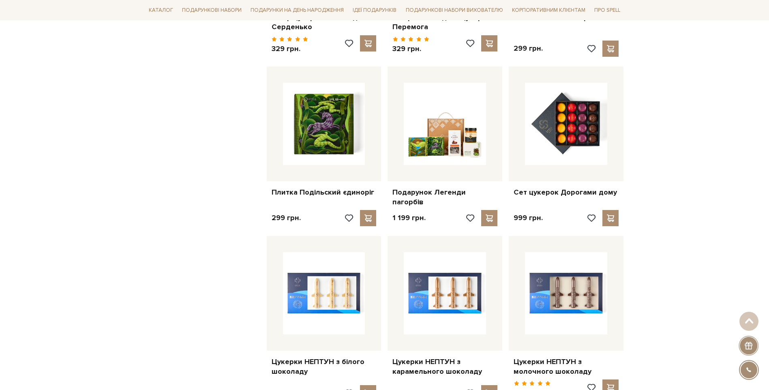
scroll to position [1744, 0]
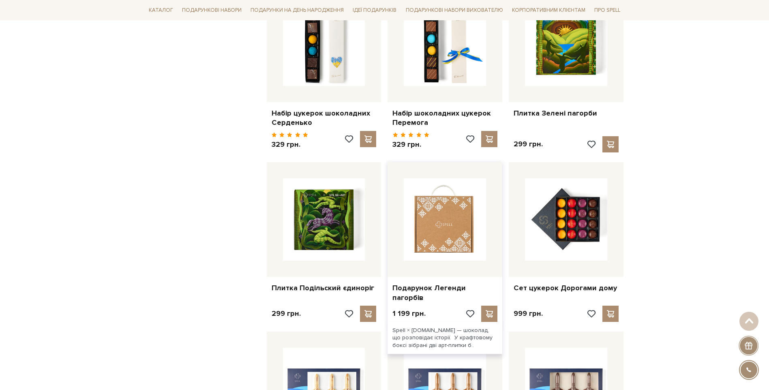
click at [452, 230] on img at bounding box center [445, 219] width 82 height 82
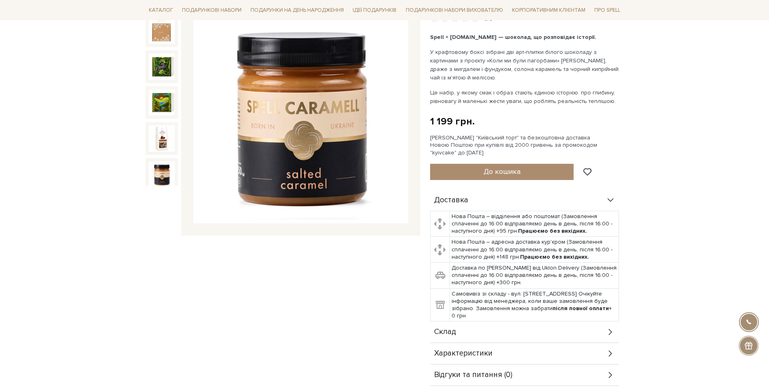
scroll to position [122, 0]
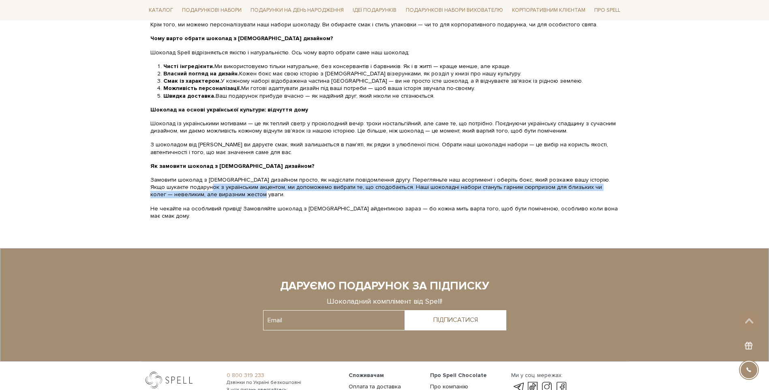
drag, startPoint x: 190, startPoint y: 174, endPoint x: 233, endPoint y: 184, distance: 44.1
click at [233, 184] on p "Замовити шоколад з українським дизайном просто, як надіслати повідомлення другу…" at bounding box center [384, 187] width 469 height 22
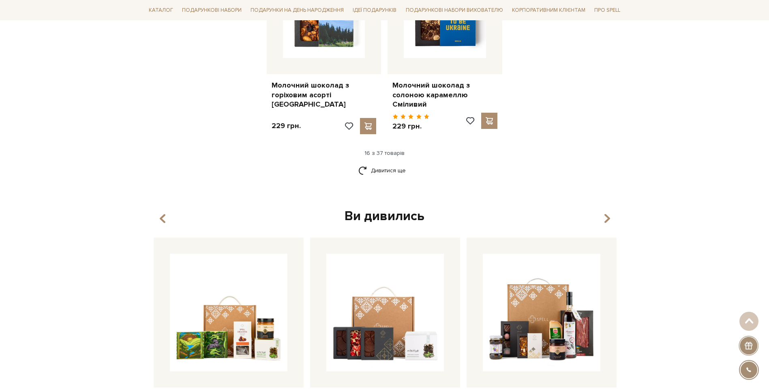
scroll to position [1014, 0]
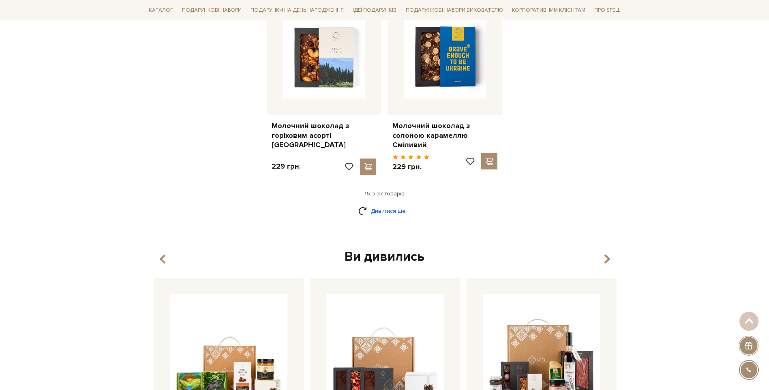
click at [374, 205] on link "Дивитися ще" at bounding box center [385, 211] width 53 height 14
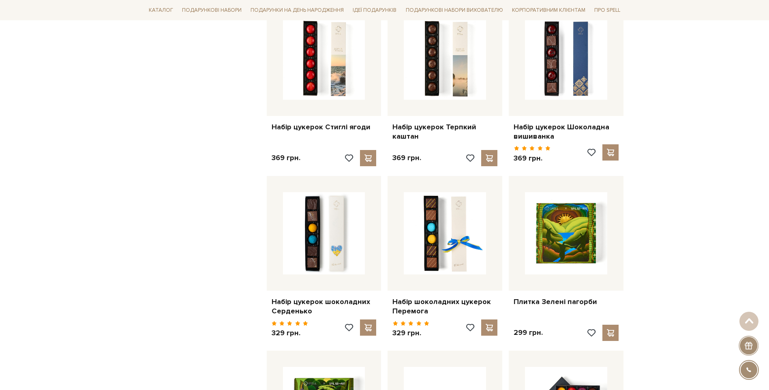
scroll to position [1785, 0]
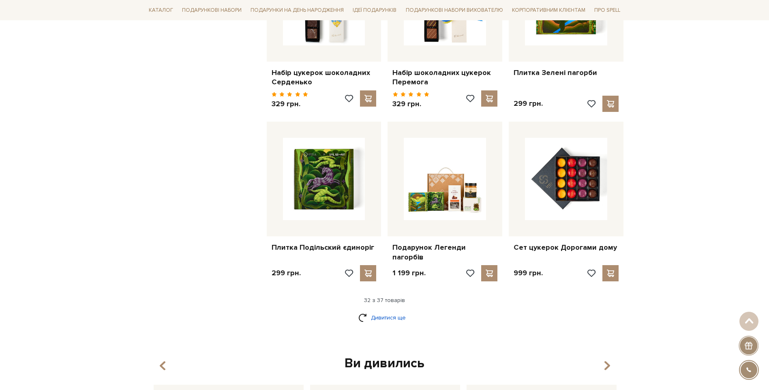
click at [387, 311] on link "Дивитися ще" at bounding box center [385, 318] width 53 height 14
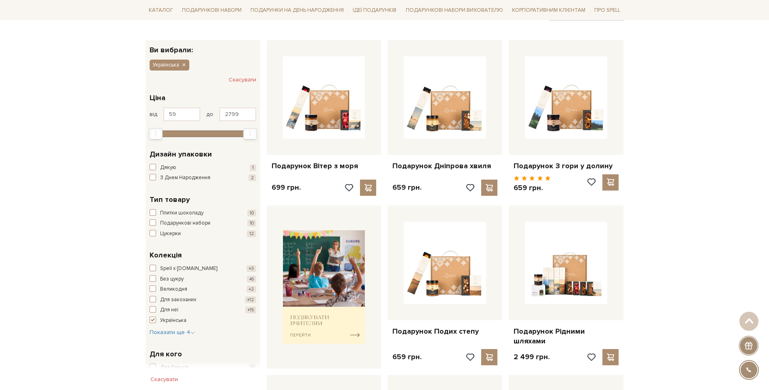
scroll to position [0, 0]
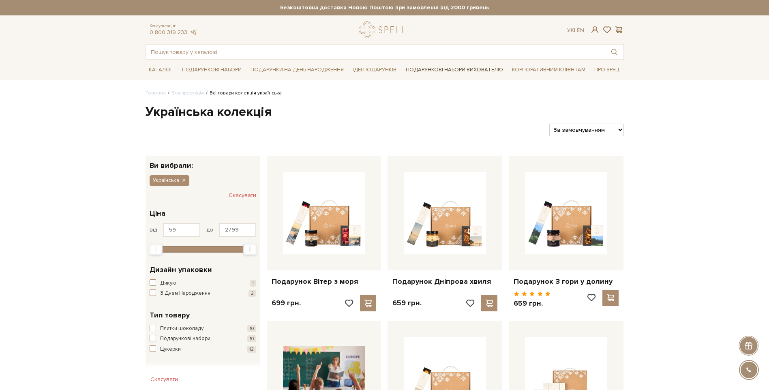
click at [423, 69] on link "Подарункові набори вихователю" at bounding box center [455, 70] width 104 height 14
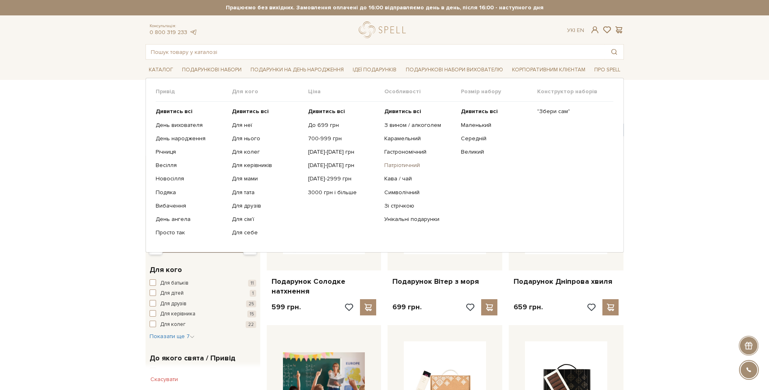
click at [406, 166] on link "Патріотичний" at bounding box center [420, 165] width 70 height 7
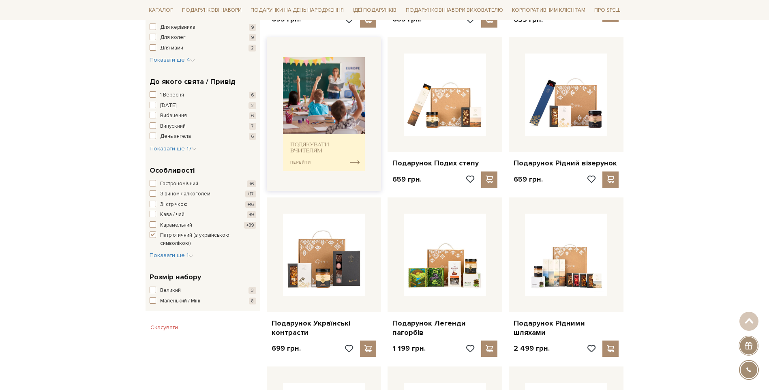
scroll to position [324, 0]
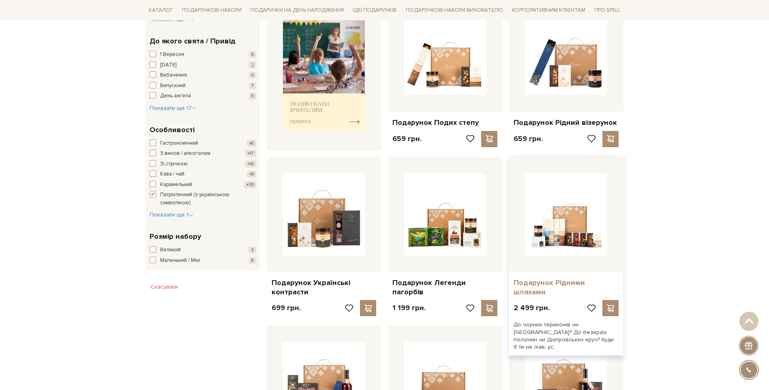
click at [569, 283] on link "Подарунок Рідними шляхами" at bounding box center [566, 287] width 105 height 19
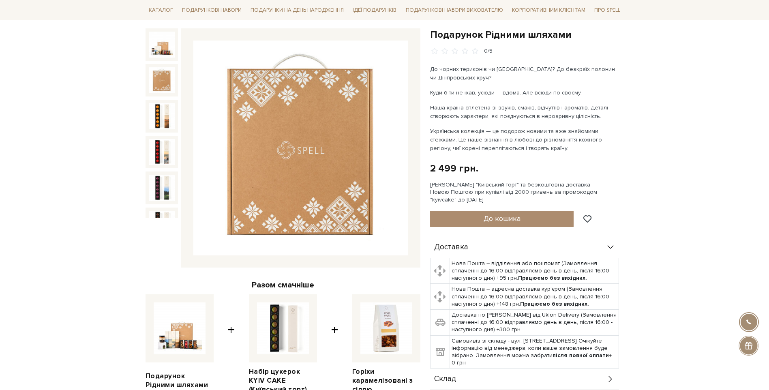
scroll to position [81, 0]
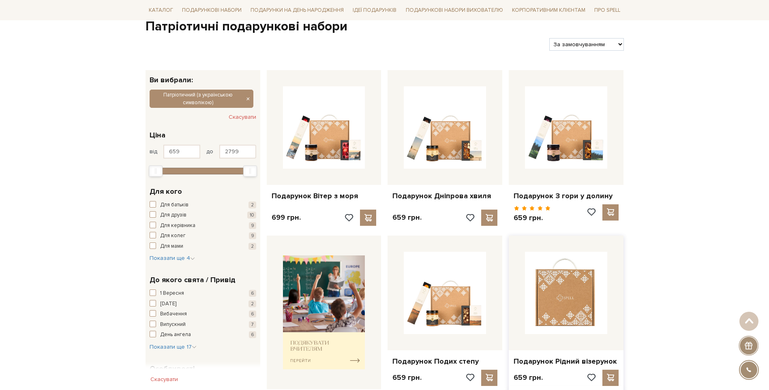
scroll to position [40, 0]
